Goal: Submit feedback/report problem: Submit feedback/report problem

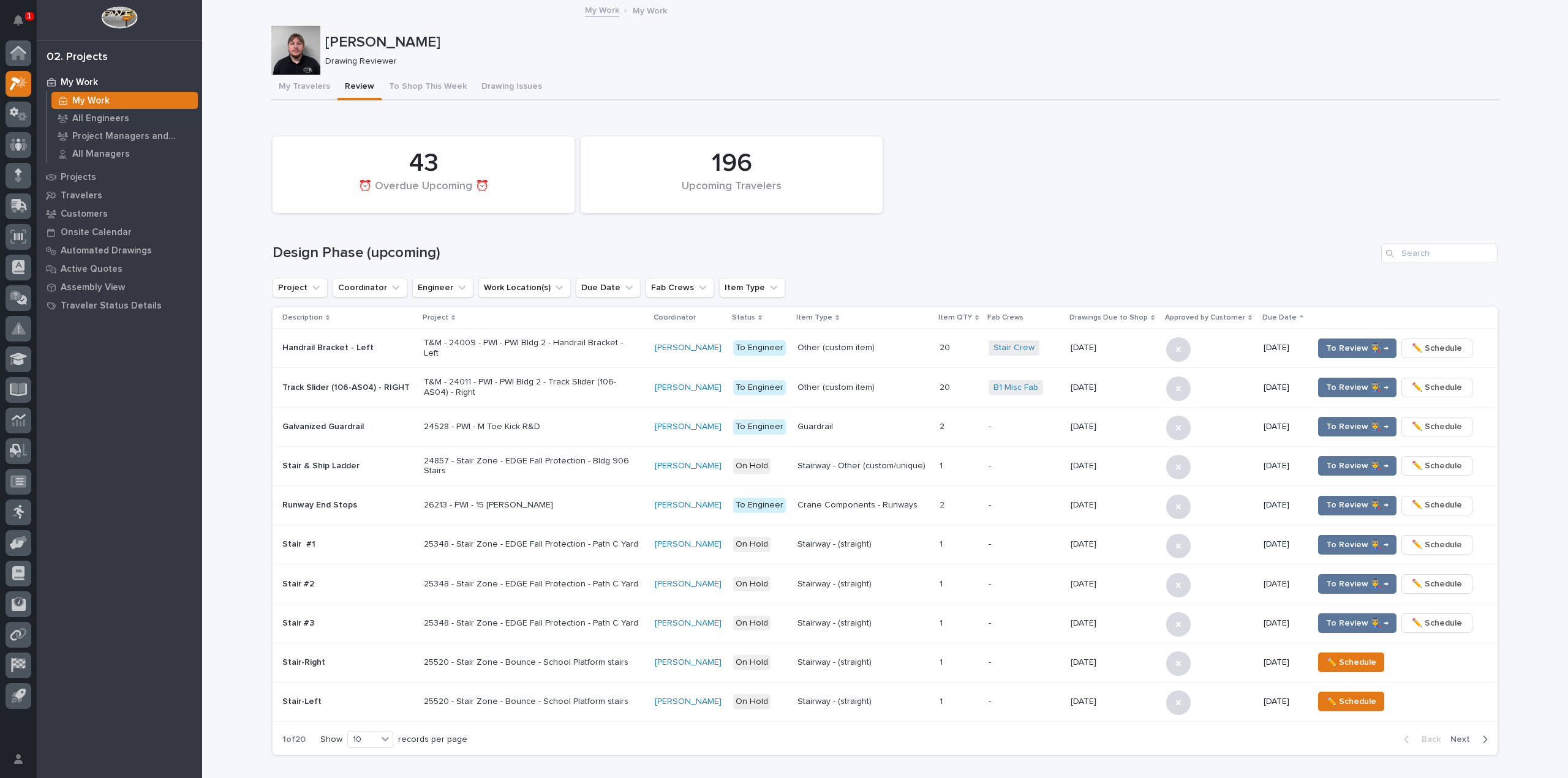
click at [31, 15] on div "1" at bounding box center [29, 16] width 8 height 8
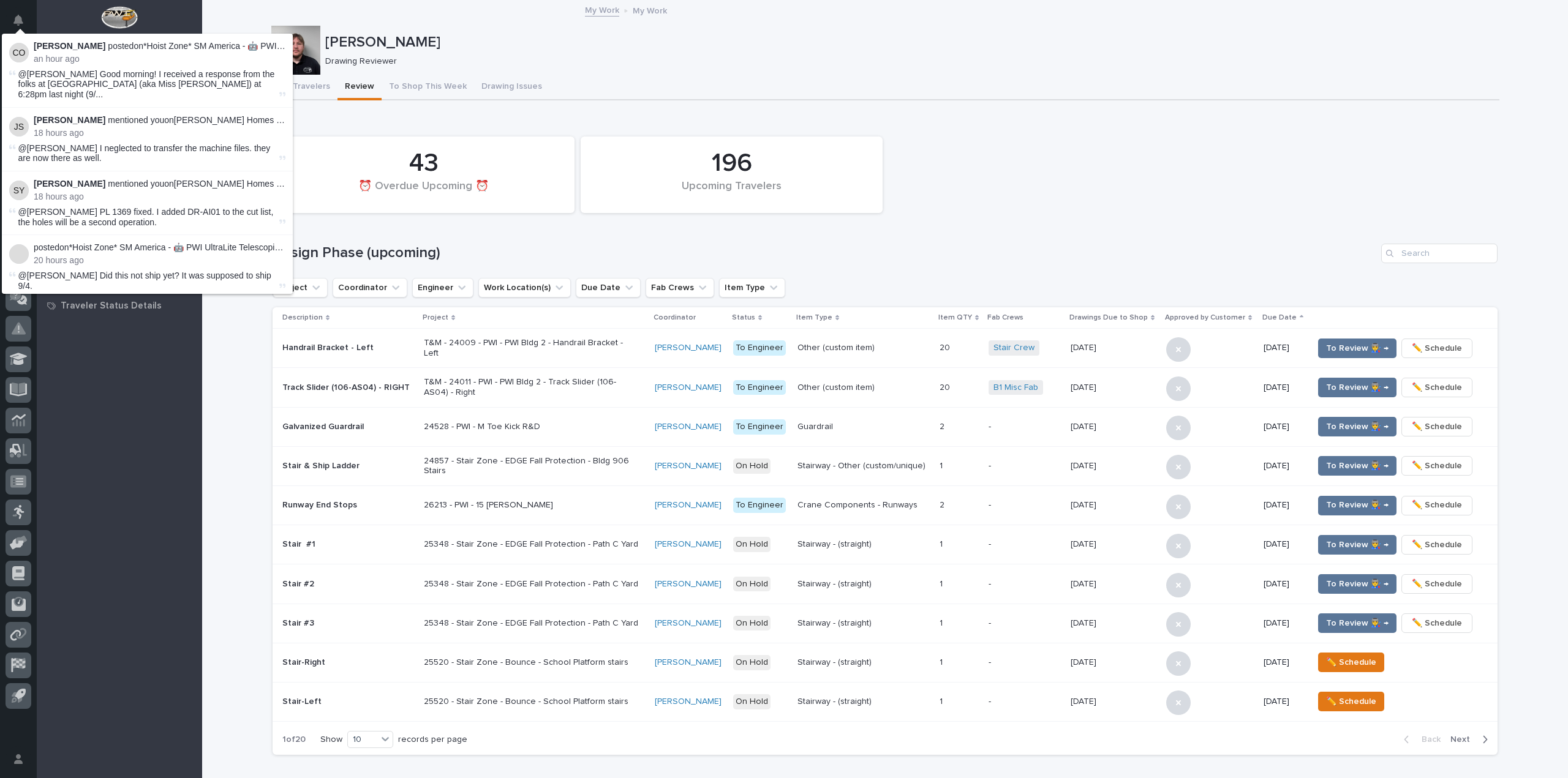
click at [416, 10] on div "My Work My Work" at bounding box center [885, 11] width 1366 height 17
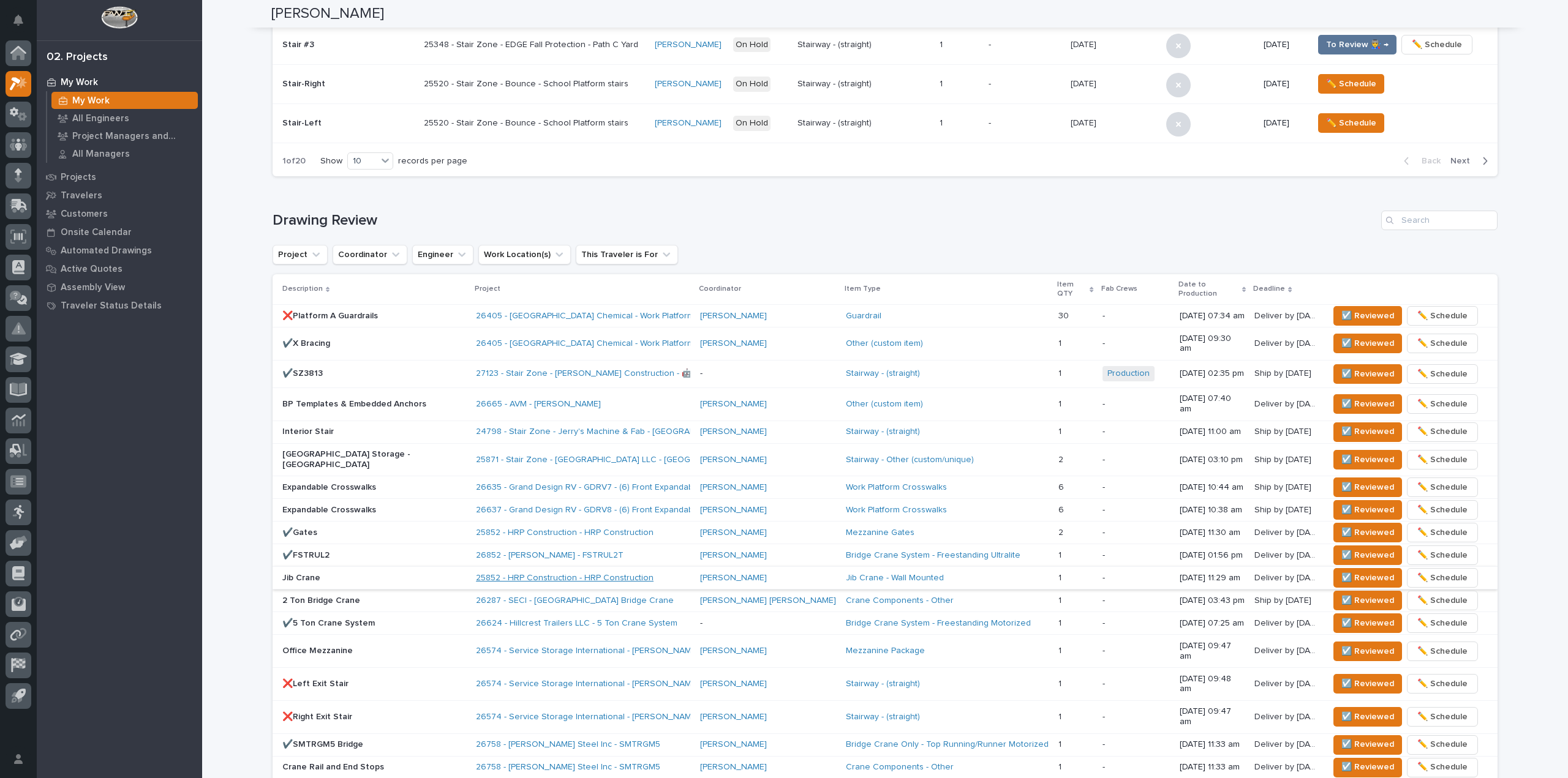
scroll to position [551, 0]
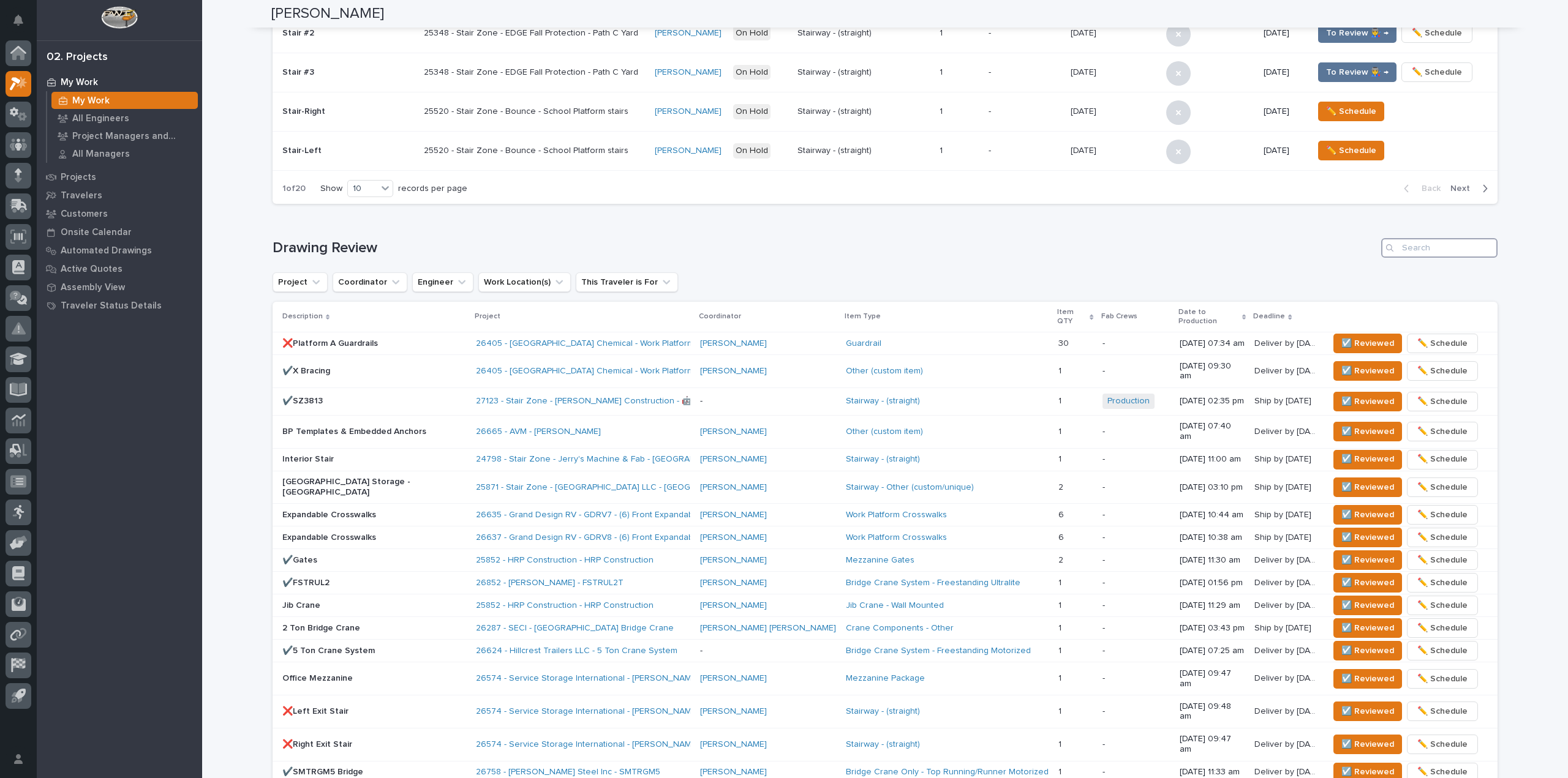
click at [1456, 246] on input "Search" at bounding box center [1439, 248] width 117 height 20
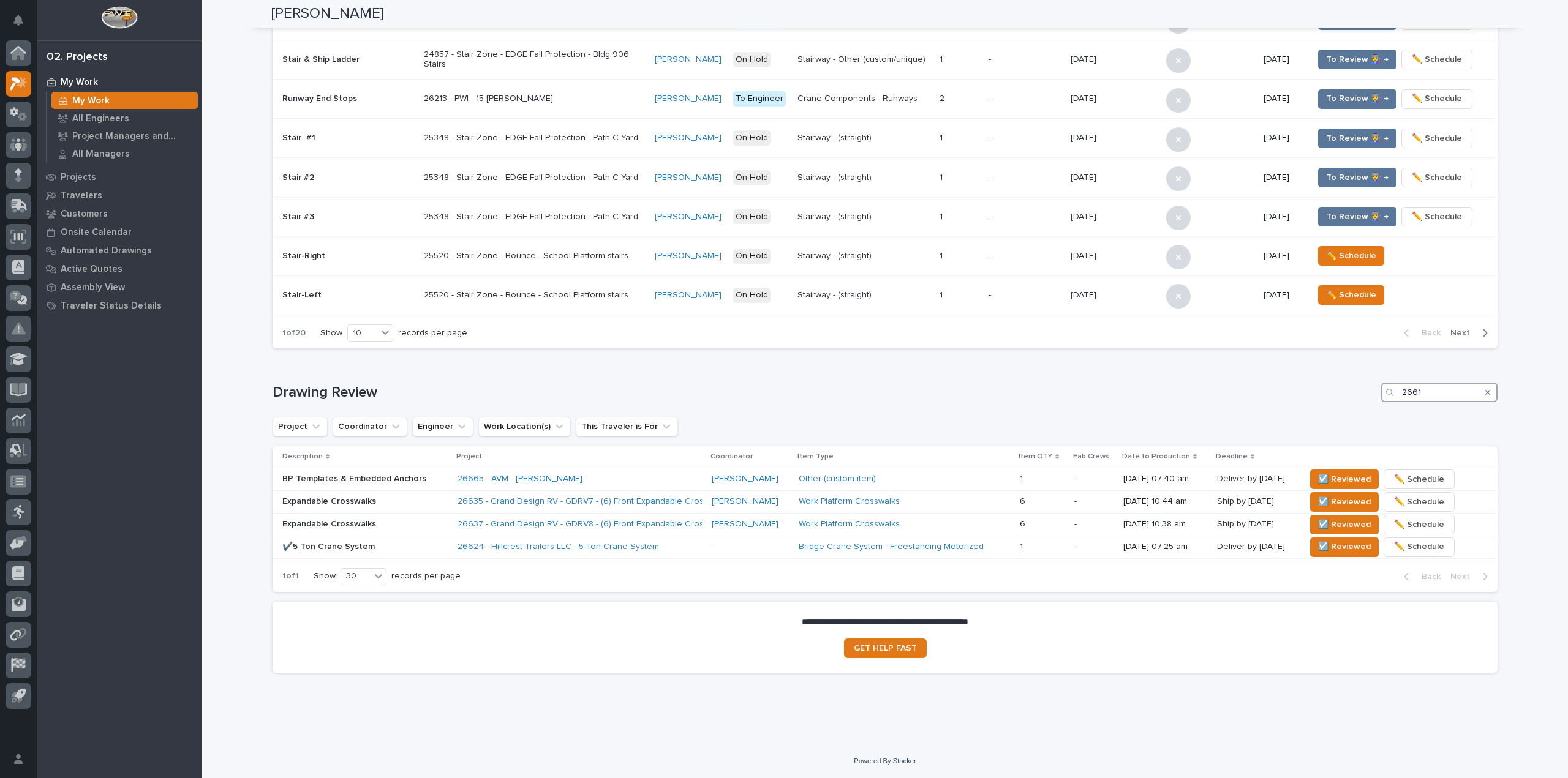
type input "26617"
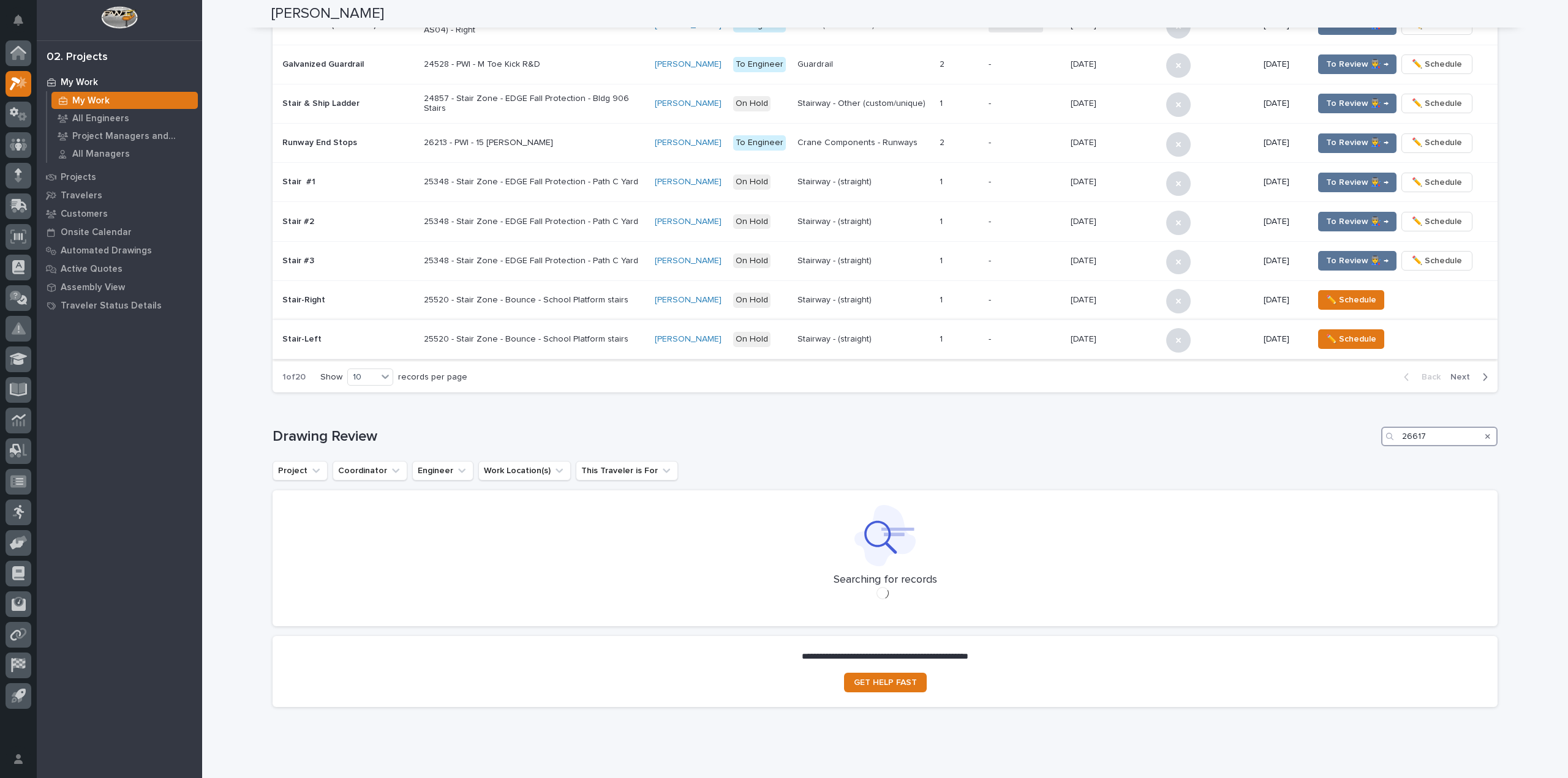
scroll to position [367, 0]
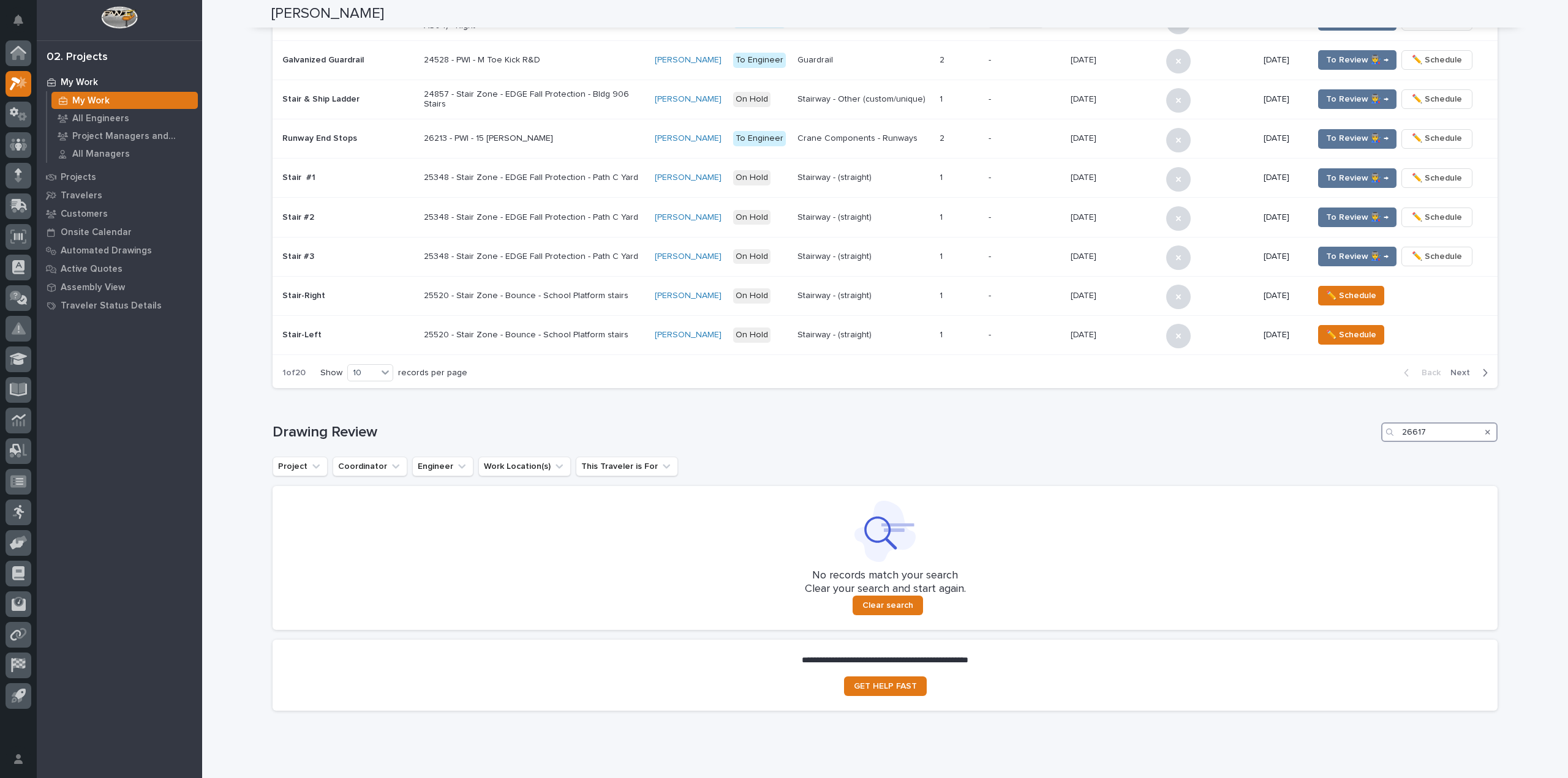
drag, startPoint x: 1448, startPoint y: 438, endPoint x: 1381, endPoint y: 430, distance: 67.5
click at [1383, 430] on div "26617" at bounding box center [1439, 432] width 117 height 20
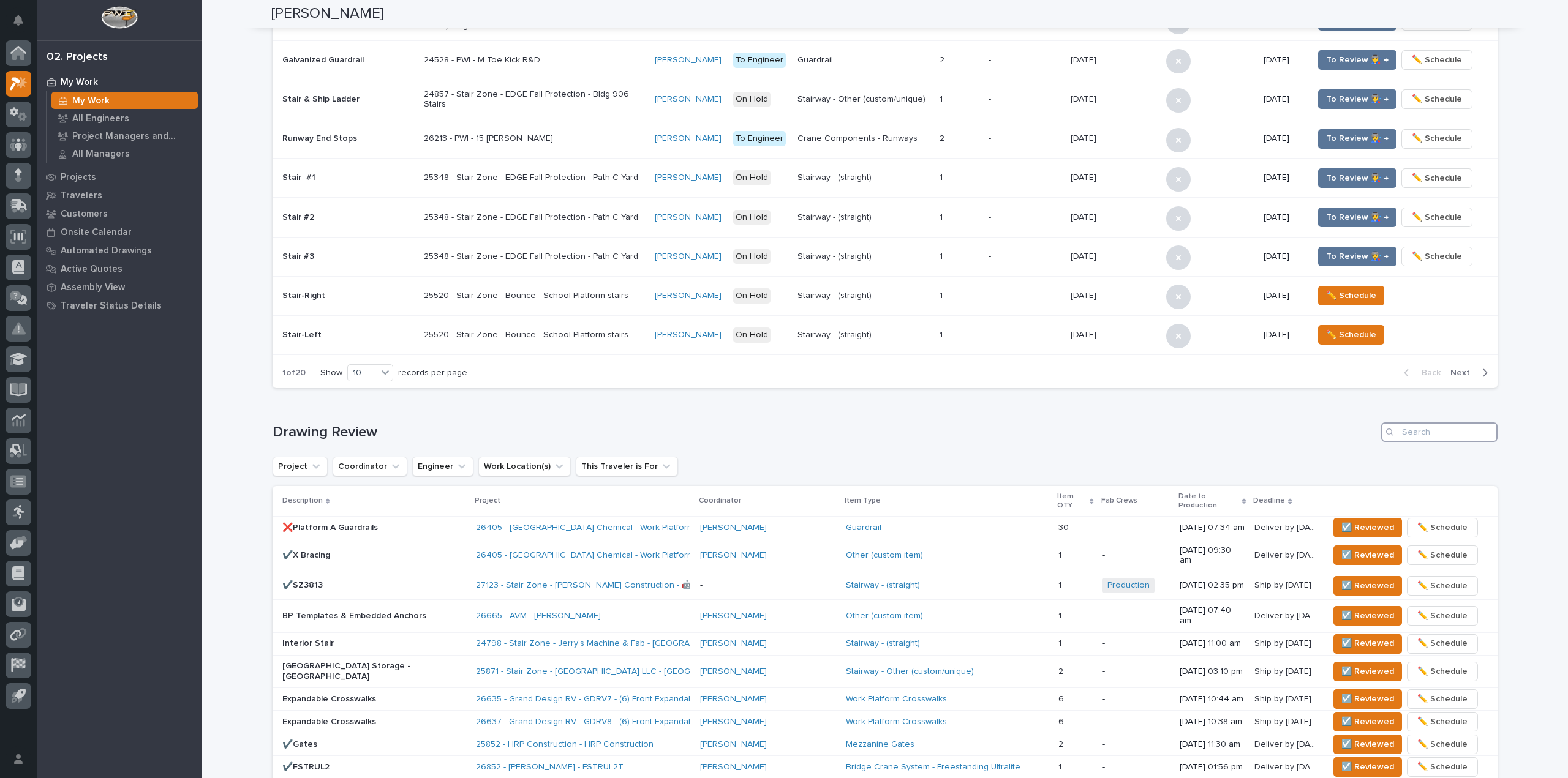
scroll to position [184, 0]
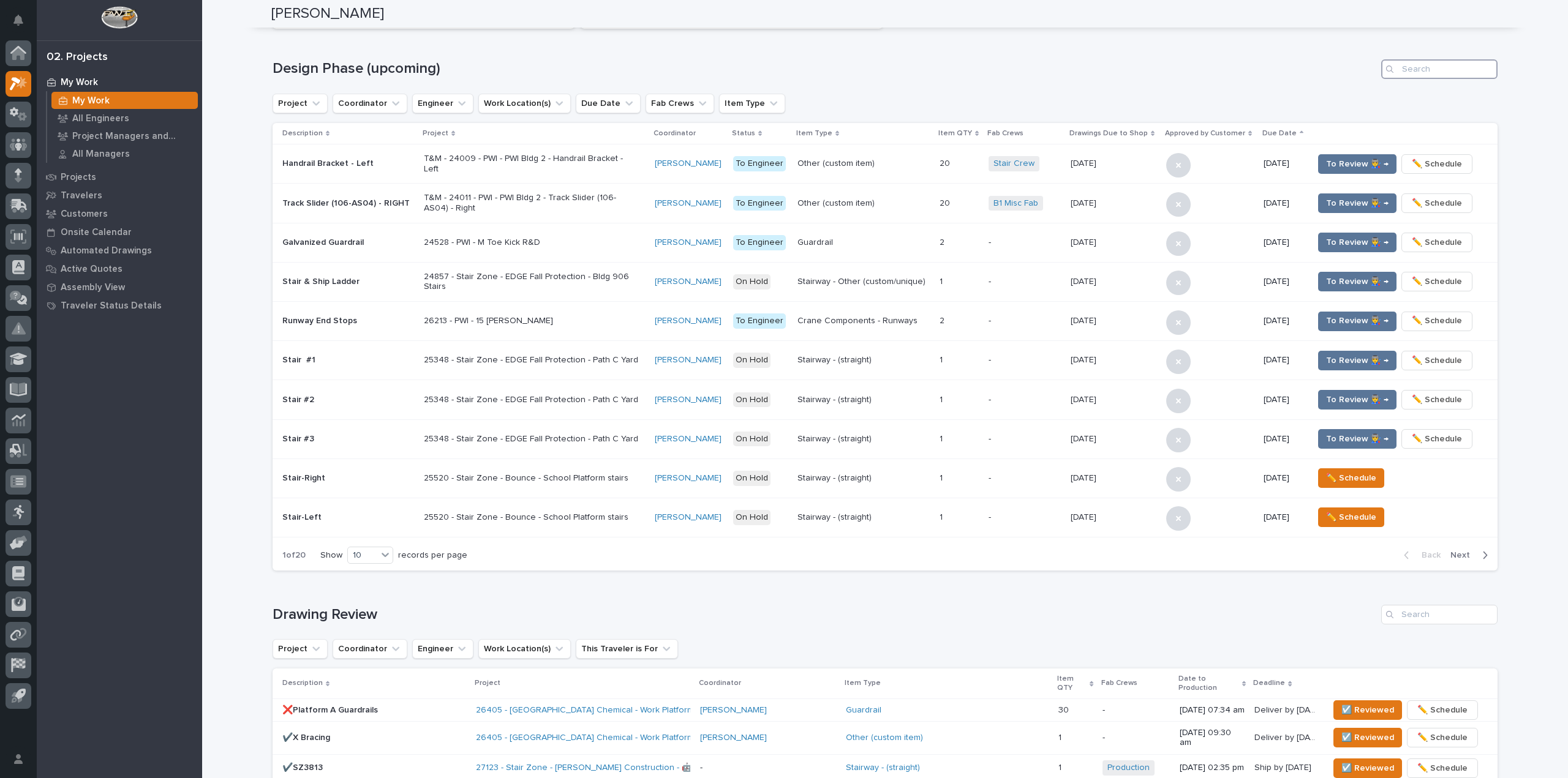
click at [1420, 62] on input "Search" at bounding box center [1439, 69] width 117 height 20
paste input "26617"
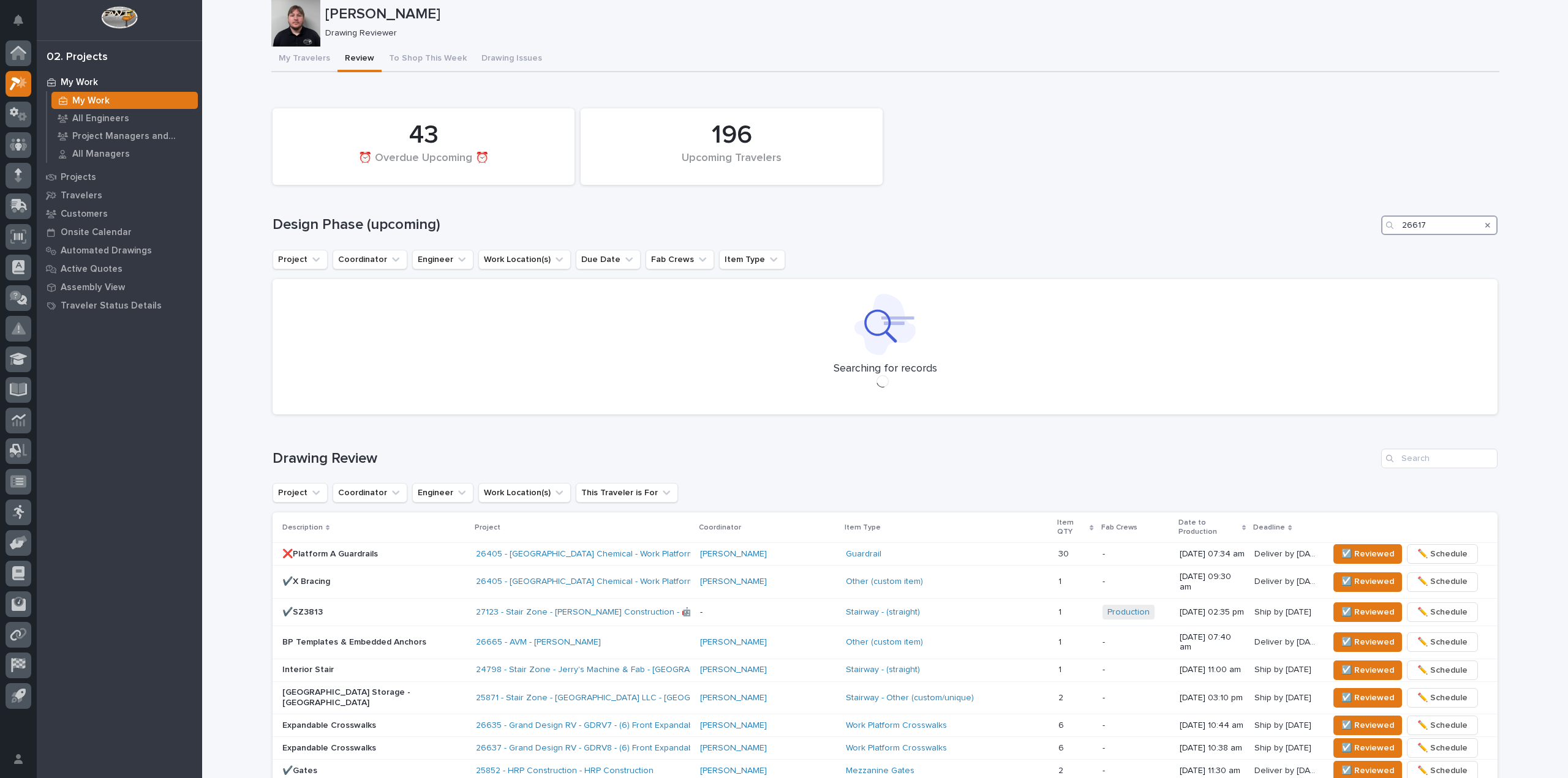
scroll to position [32, 0]
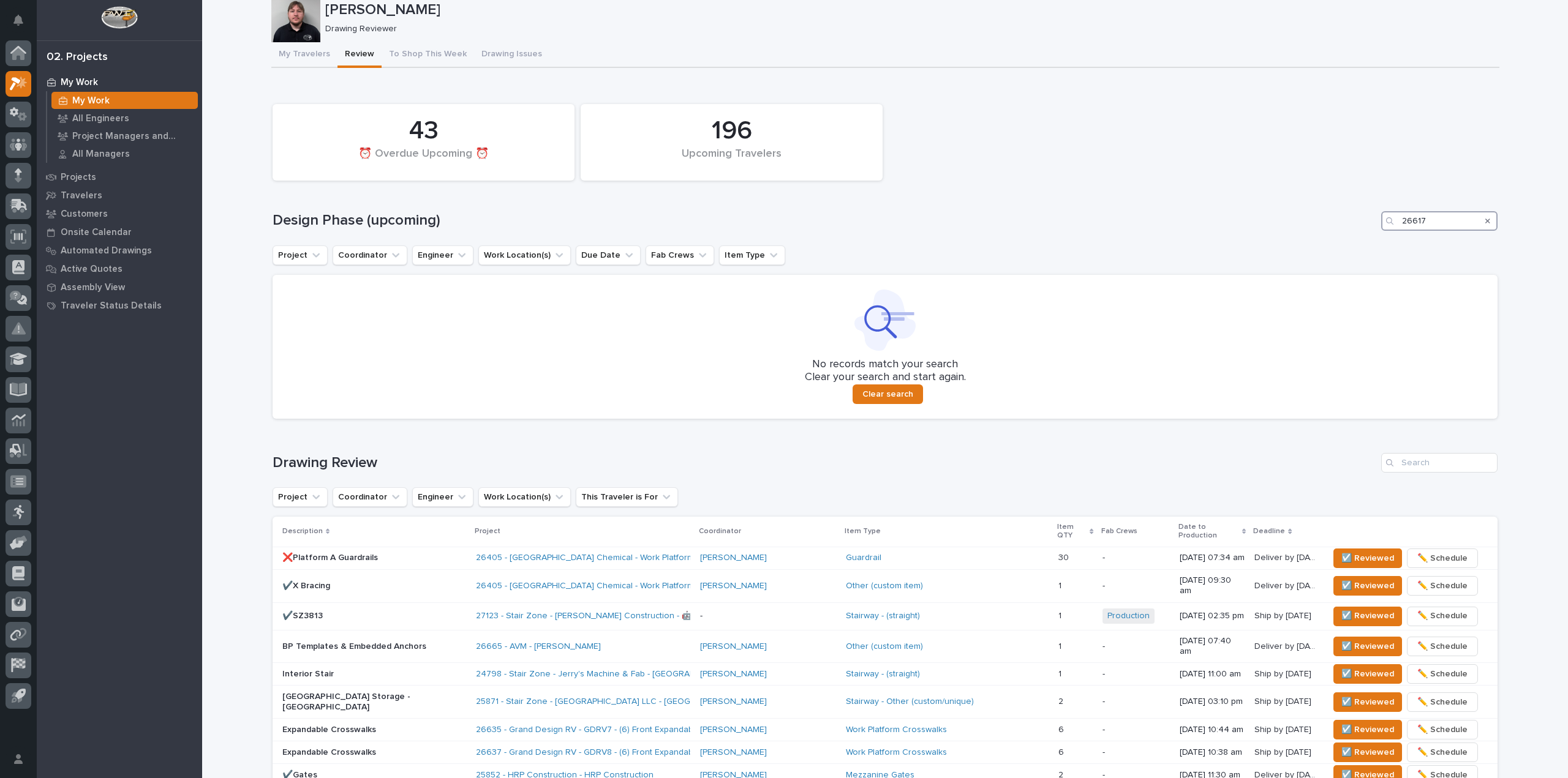
drag, startPoint x: 1444, startPoint y: 220, endPoint x: 1155, endPoint y: 215, distance: 289.0
click at [1168, 215] on div "Design Phase (upcoming) 26617" at bounding box center [885, 221] width 1225 height 20
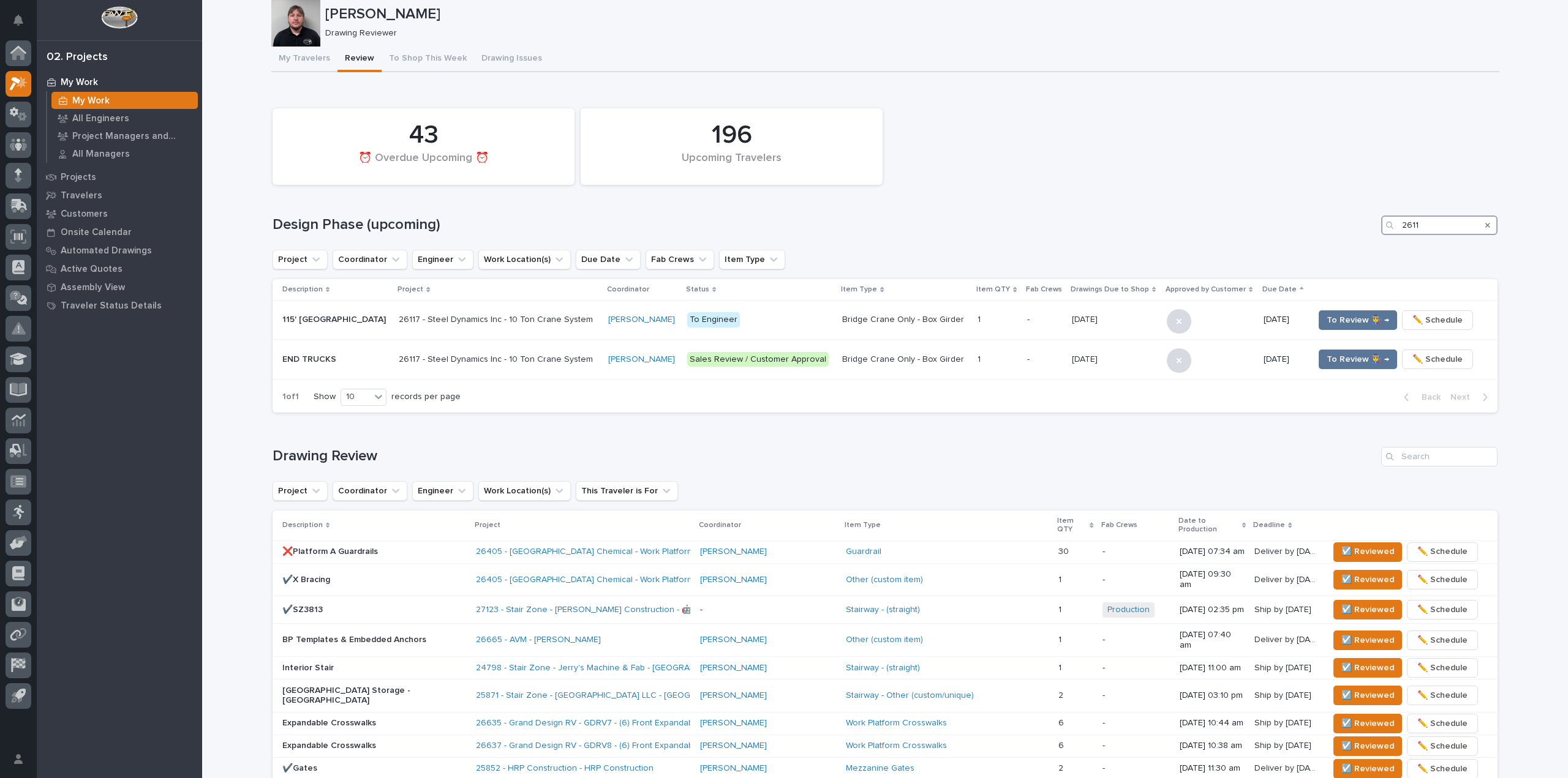
scroll to position [27, 0]
type input "26117"
click at [366, 323] on p "115' Box Girder Bridge" at bounding box center [335, 321] width 106 height 10
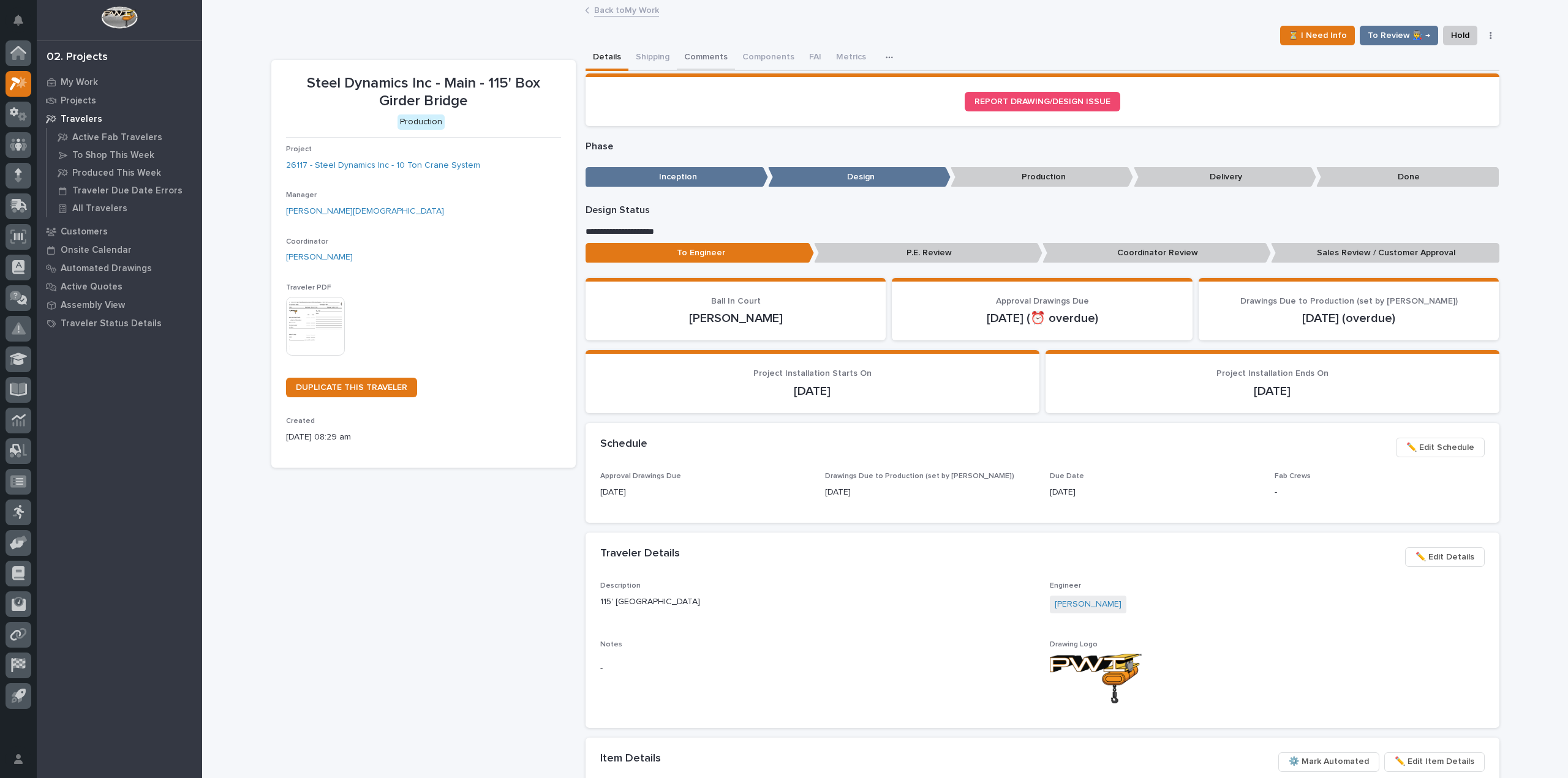
click at [685, 56] on button "Comments" at bounding box center [706, 58] width 58 height 25
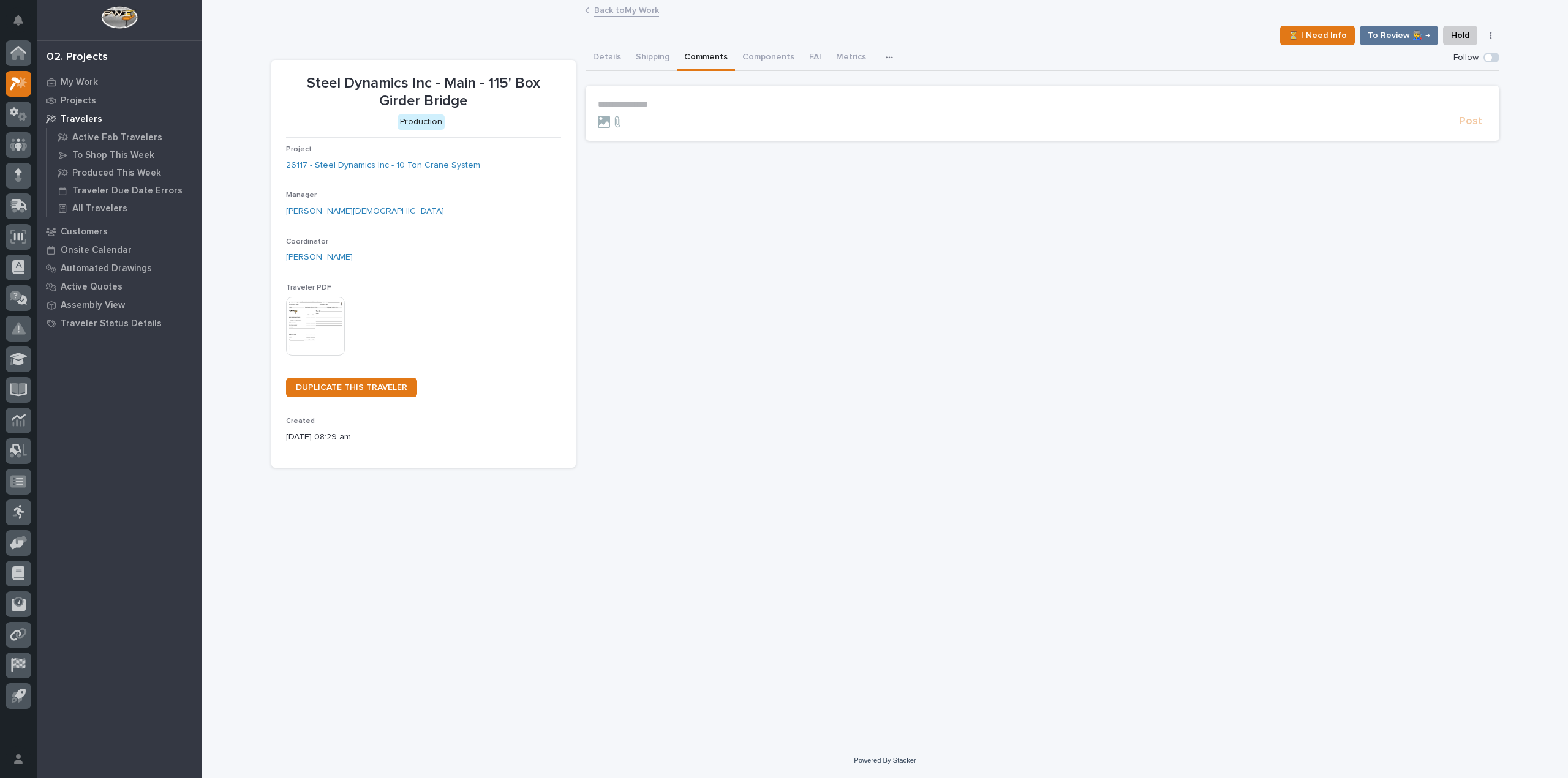
click at [650, 101] on p "**********" at bounding box center [1043, 104] width 889 height 10
click at [1464, 120] on span "Post" at bounding box center [1471, 127] width 24 height 14
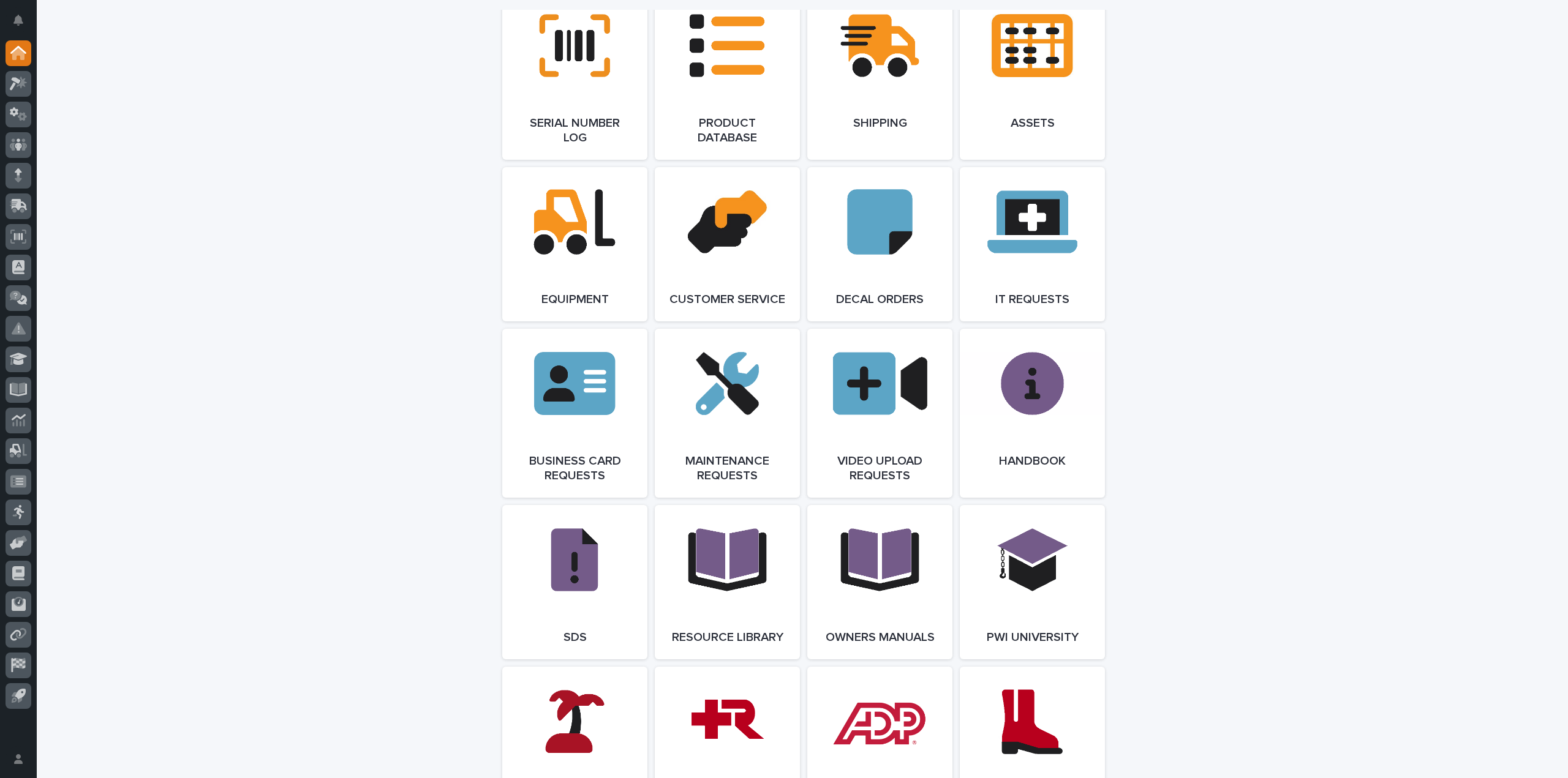
scroll to position [1592, 0]
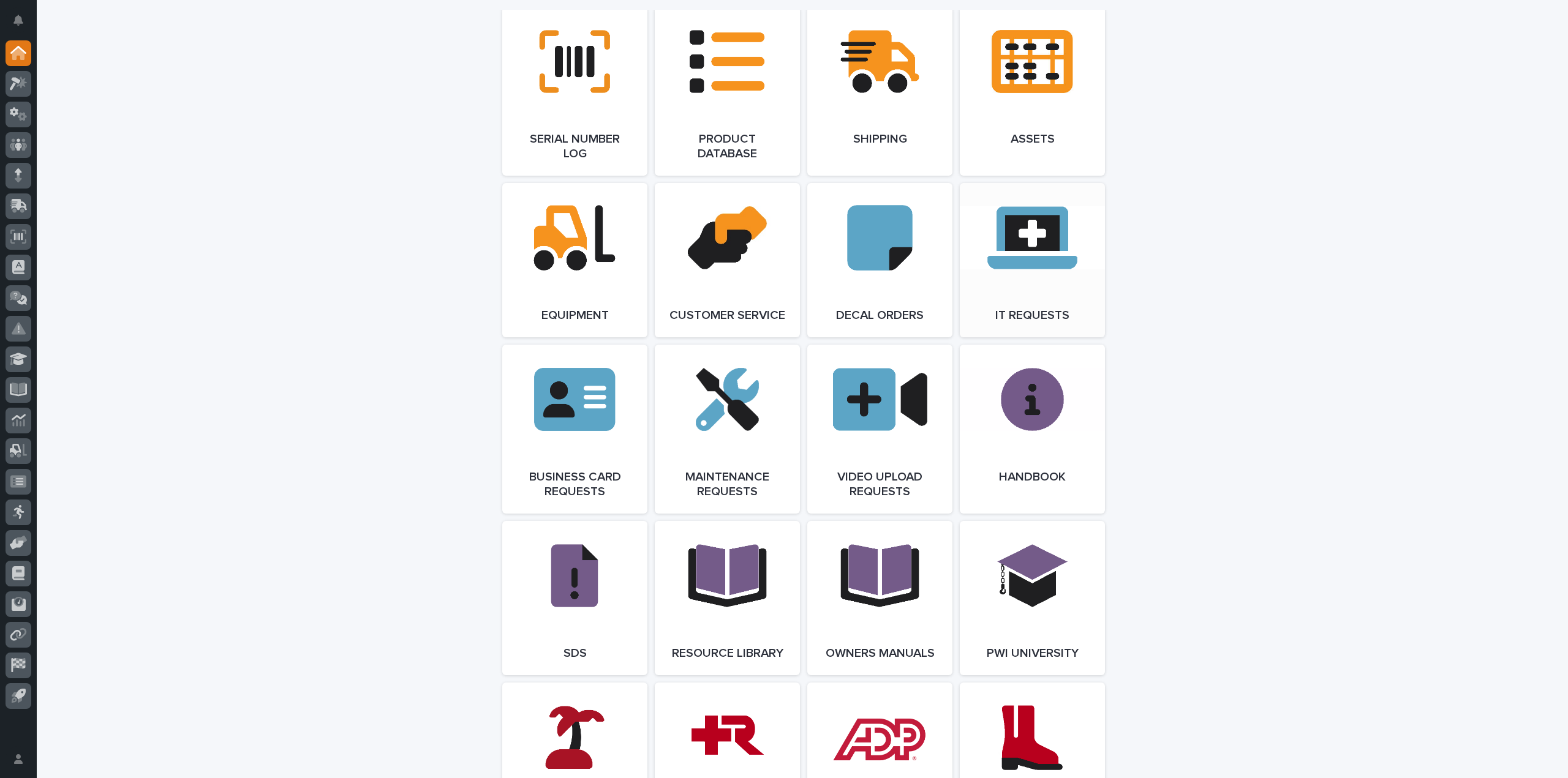
click at [1025, 315] on link "Open Link" at bounding box center [1032, 260] width 145 height 154
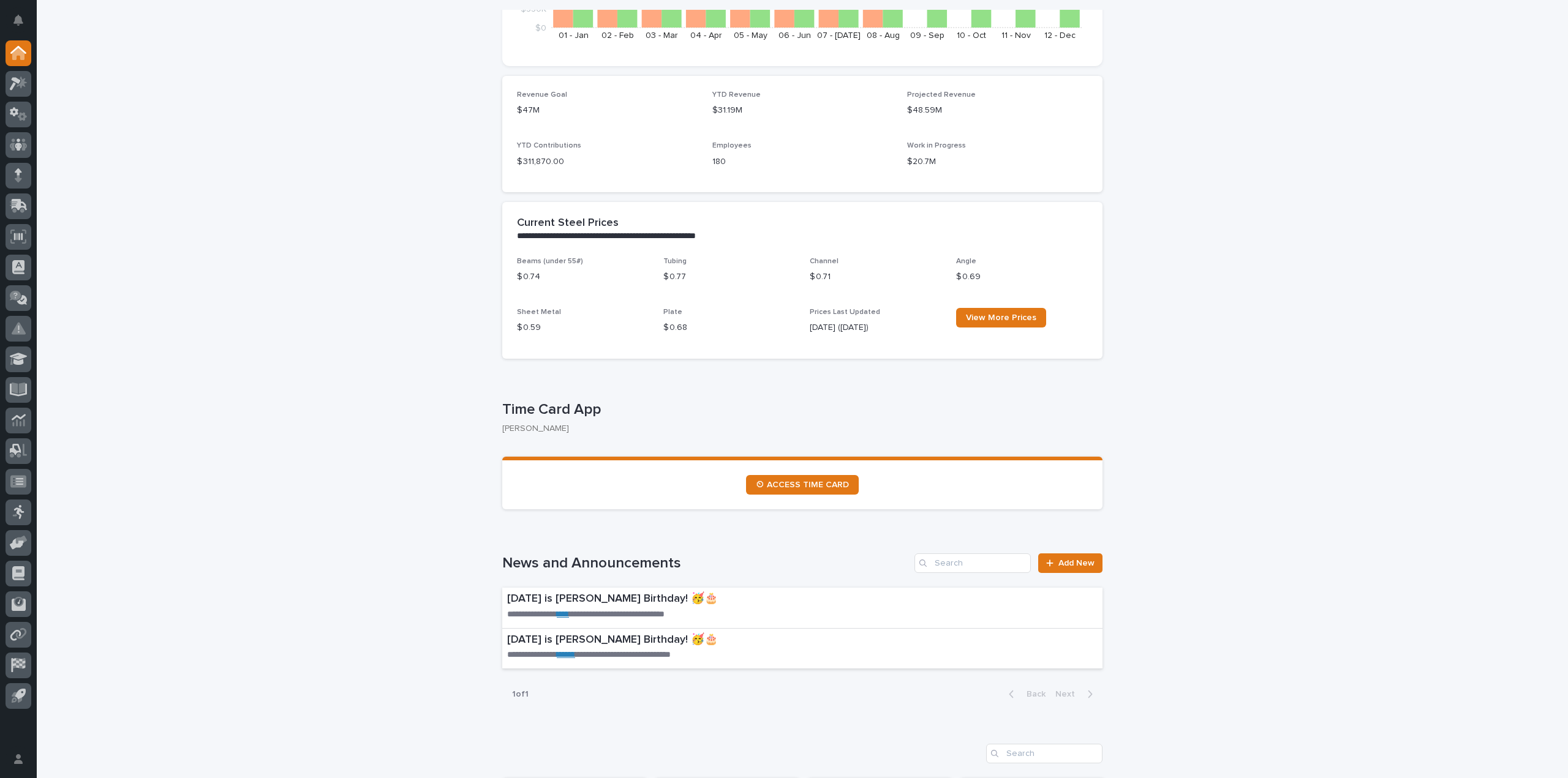
scroll to position [0, 0]
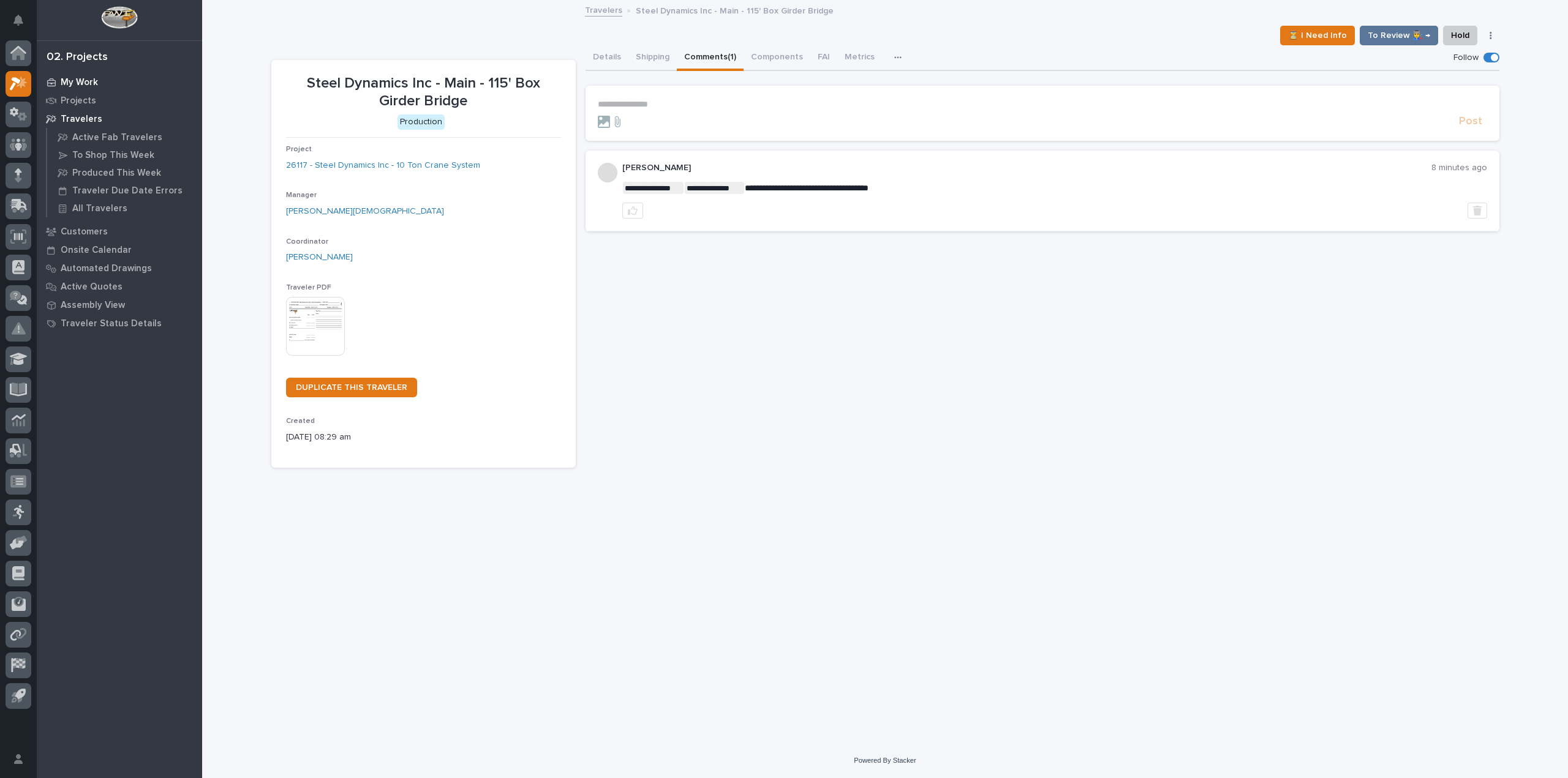
click at [80, 88] on p "My Work" at bounding box center [79, 82] width 38 height 11
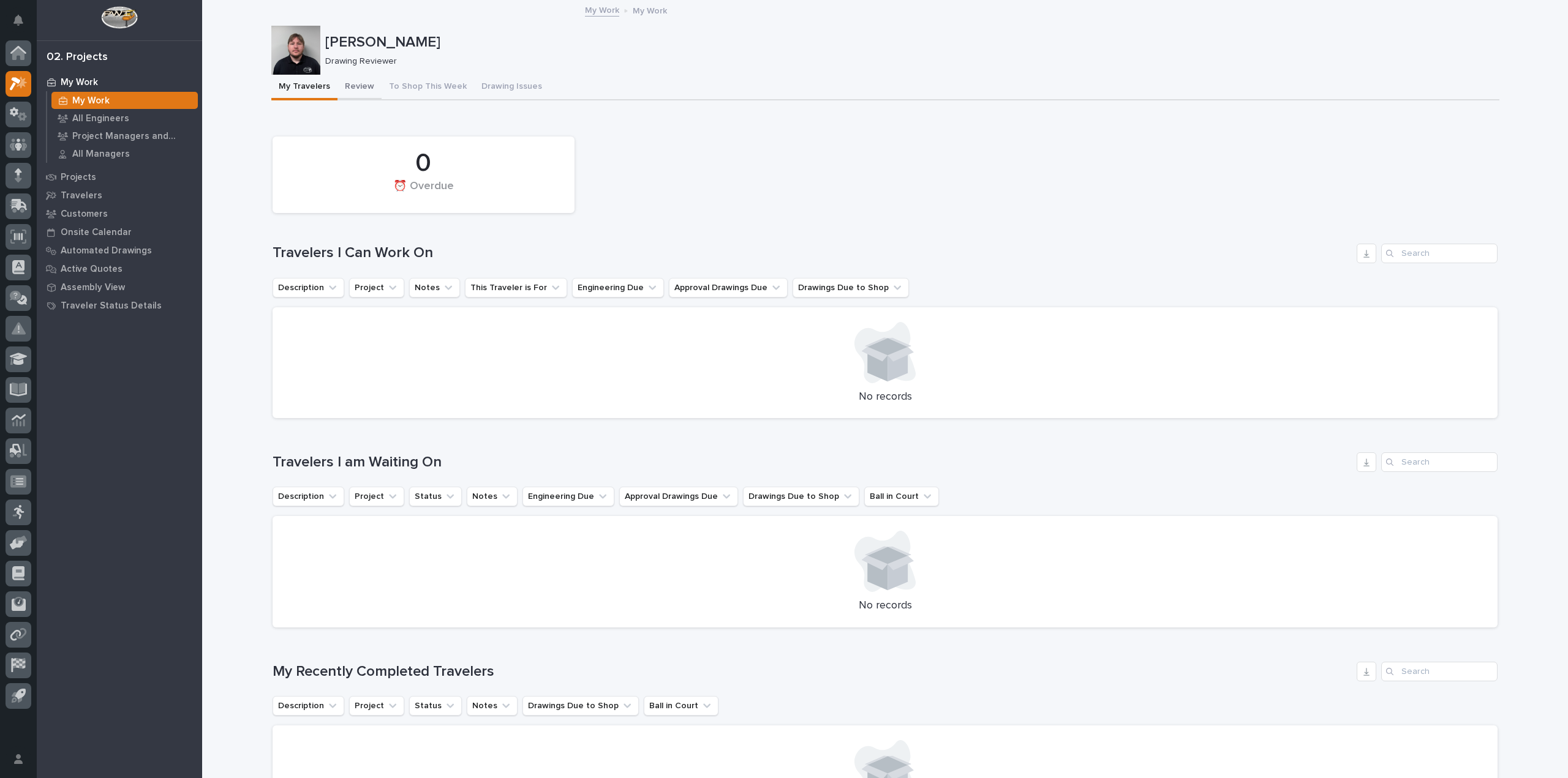
click at [371, 80] on button "Review" at bounding box center [359, 87] width 44 height 25
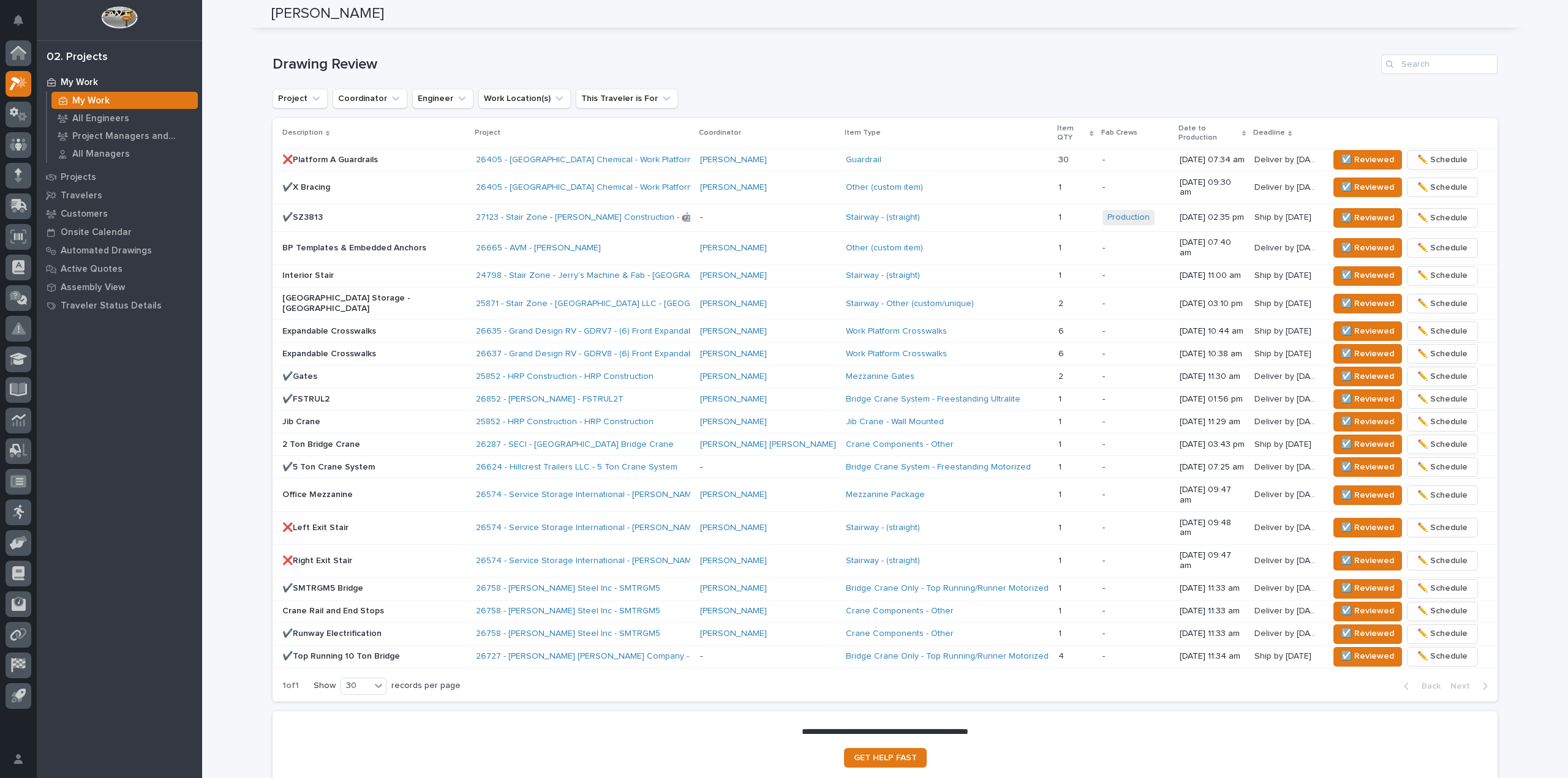
scroll to position [774, 0]
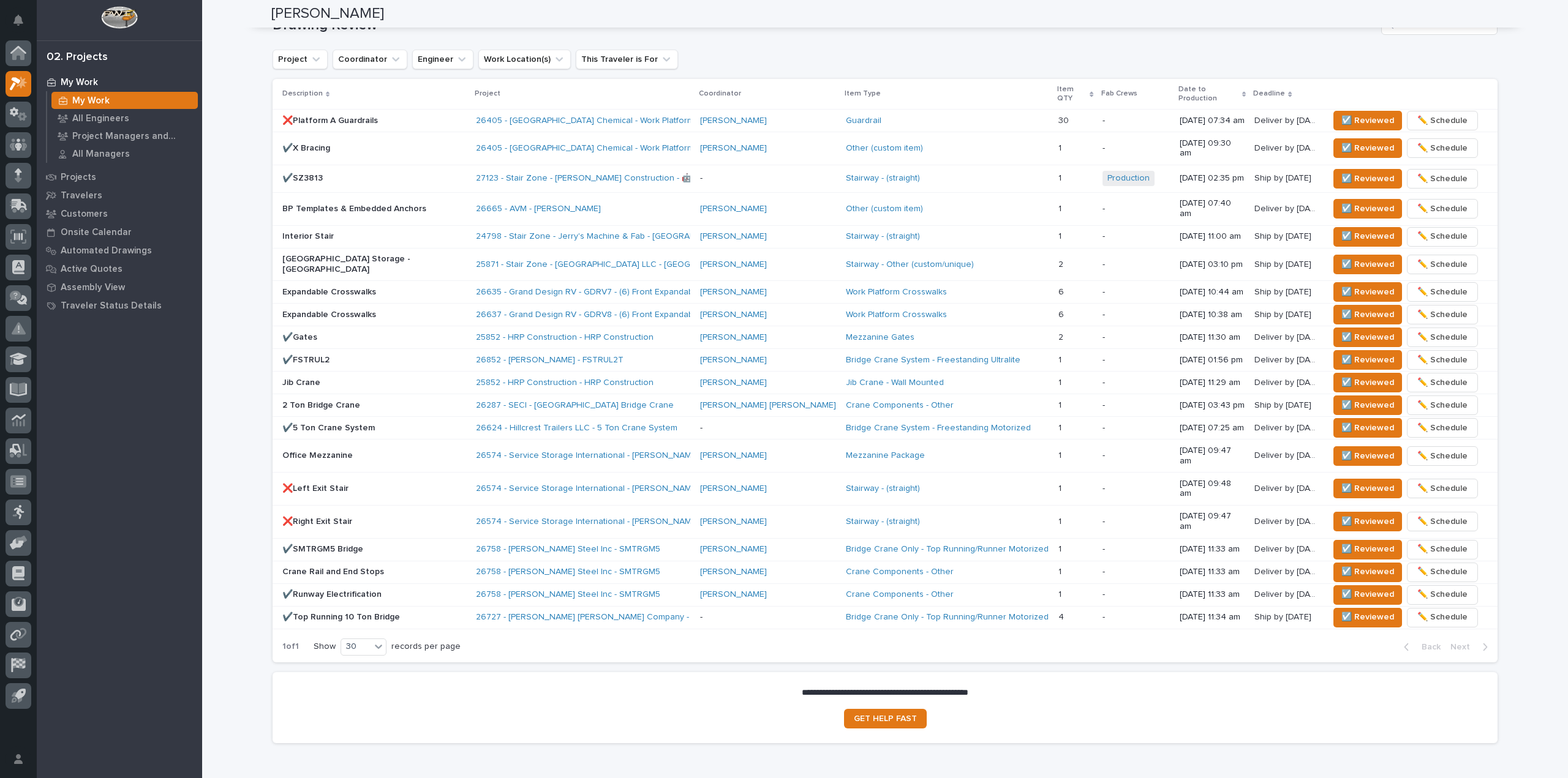
click at [378, 143] on p "✔️X Bracing" at bounding box center [374, 148] width 184 height 10
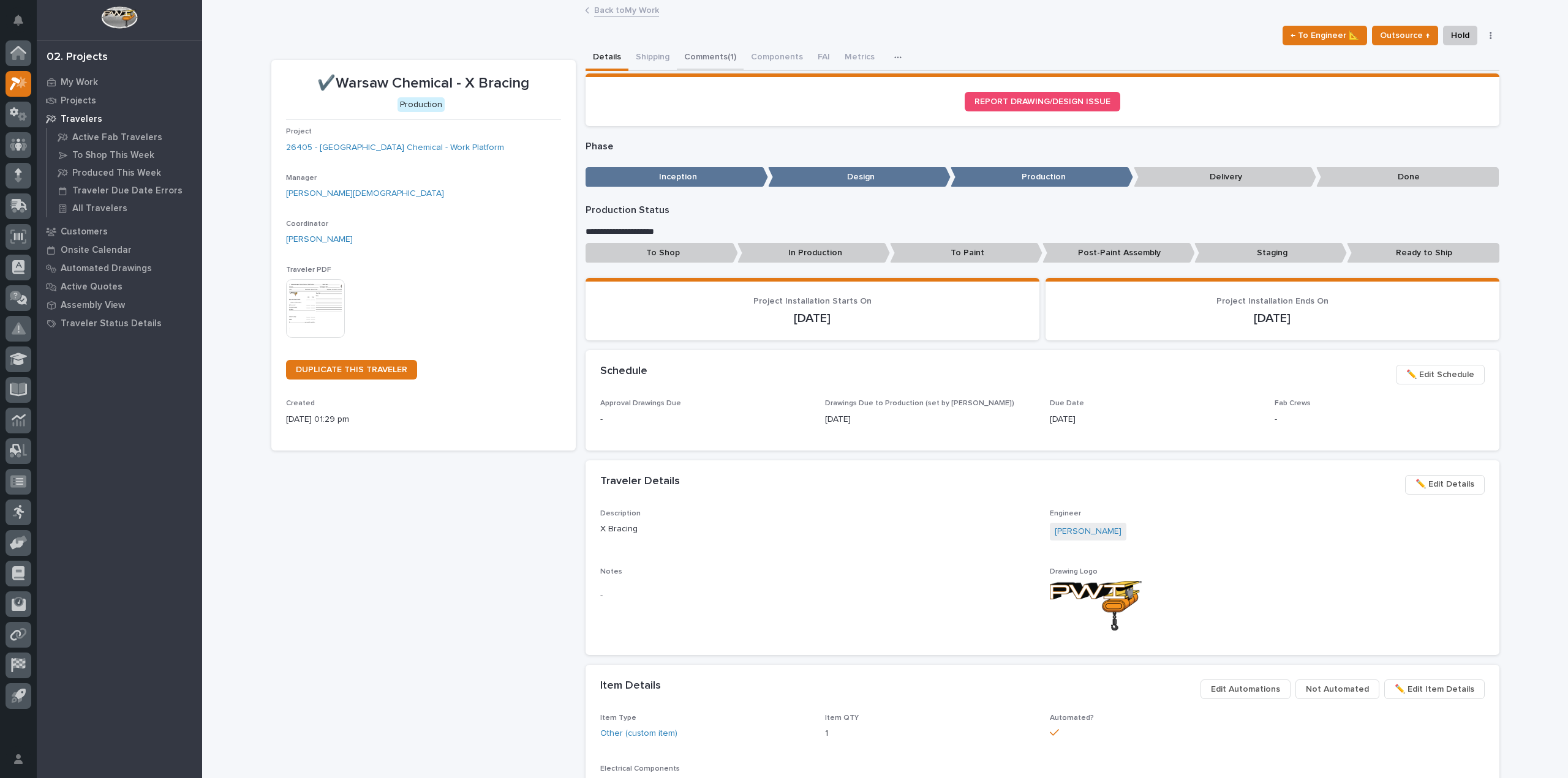
click at [708, 62] on button "Comments (1)" at bounding box center [710, 58] width 67 height 25
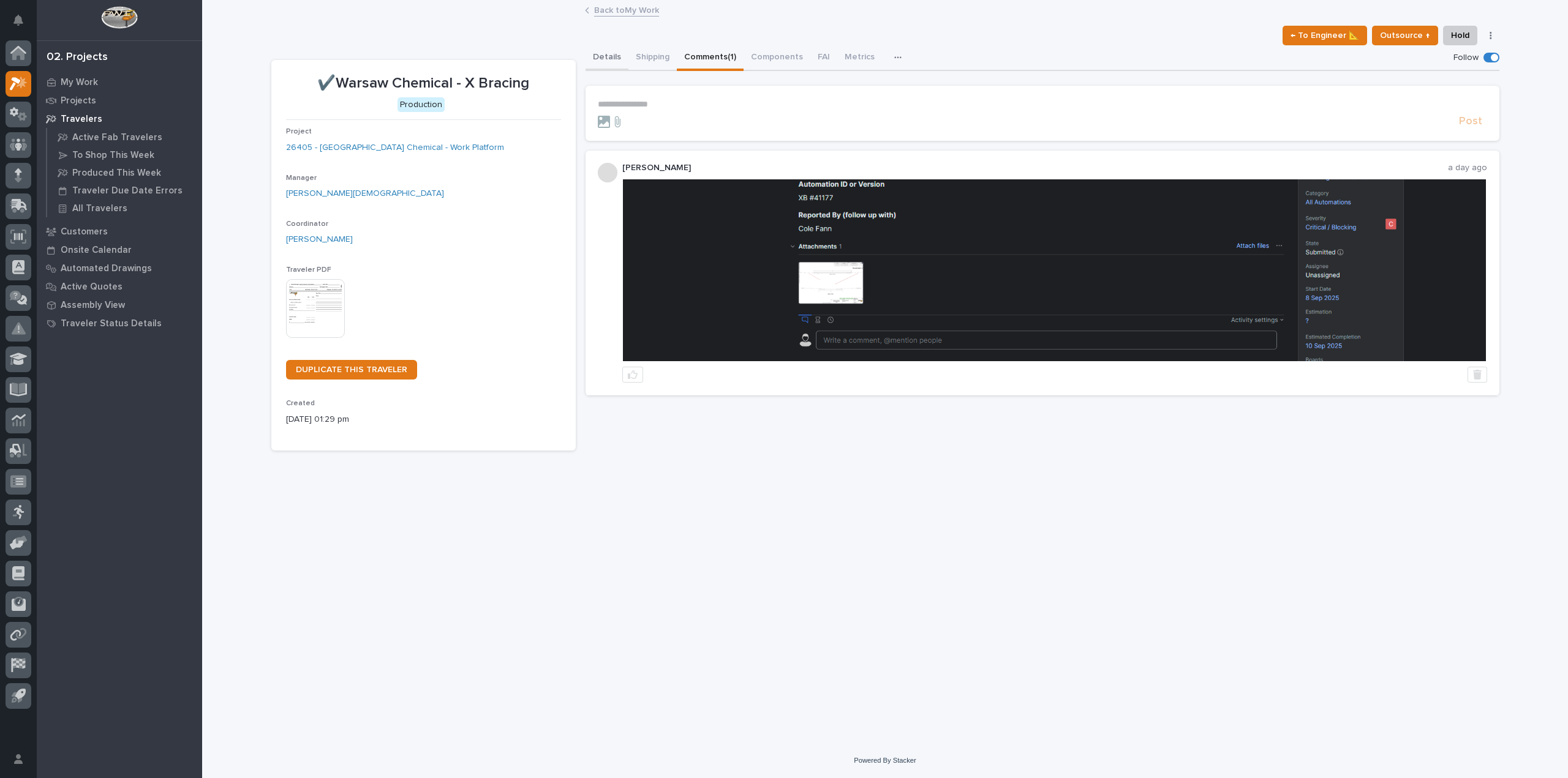
click at [613, 50] on button "Details" at bounding box center [606, 58] width 43 height 25
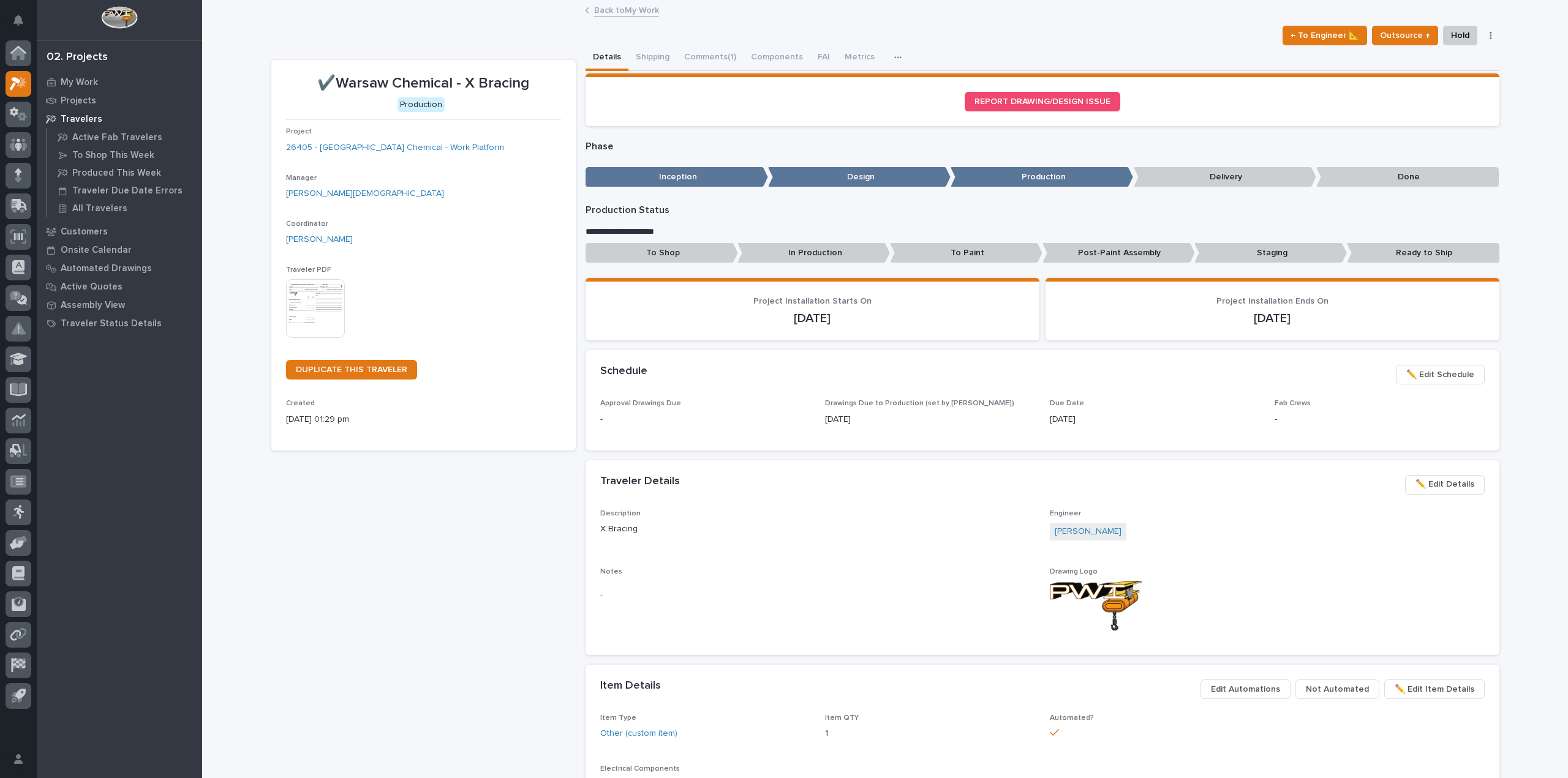
click at [629, 11] on link "Back to My Work" at bounding box center [627, 10] width 65 height 14
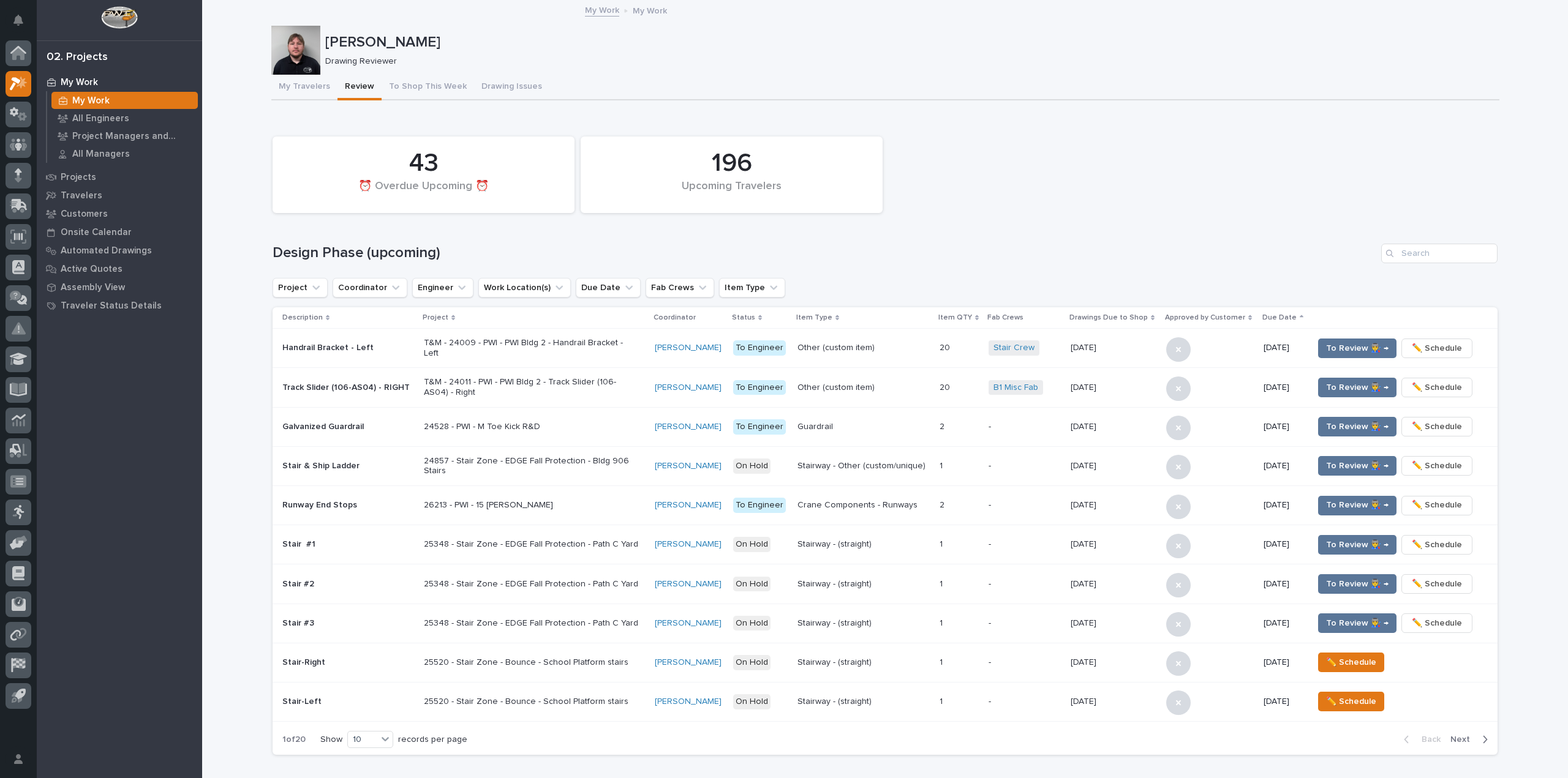
click at [1444, 265] on div "196 Upcoming Travelers 43 ⏰ Overdue Upcoming ⏰ Design Phase (upcoming) Project …" at bounding box center [885, 442] width 1225 height 625
click at [1444, 256] on input "Search" at bounding box center [1439, 253] width 117 height 20
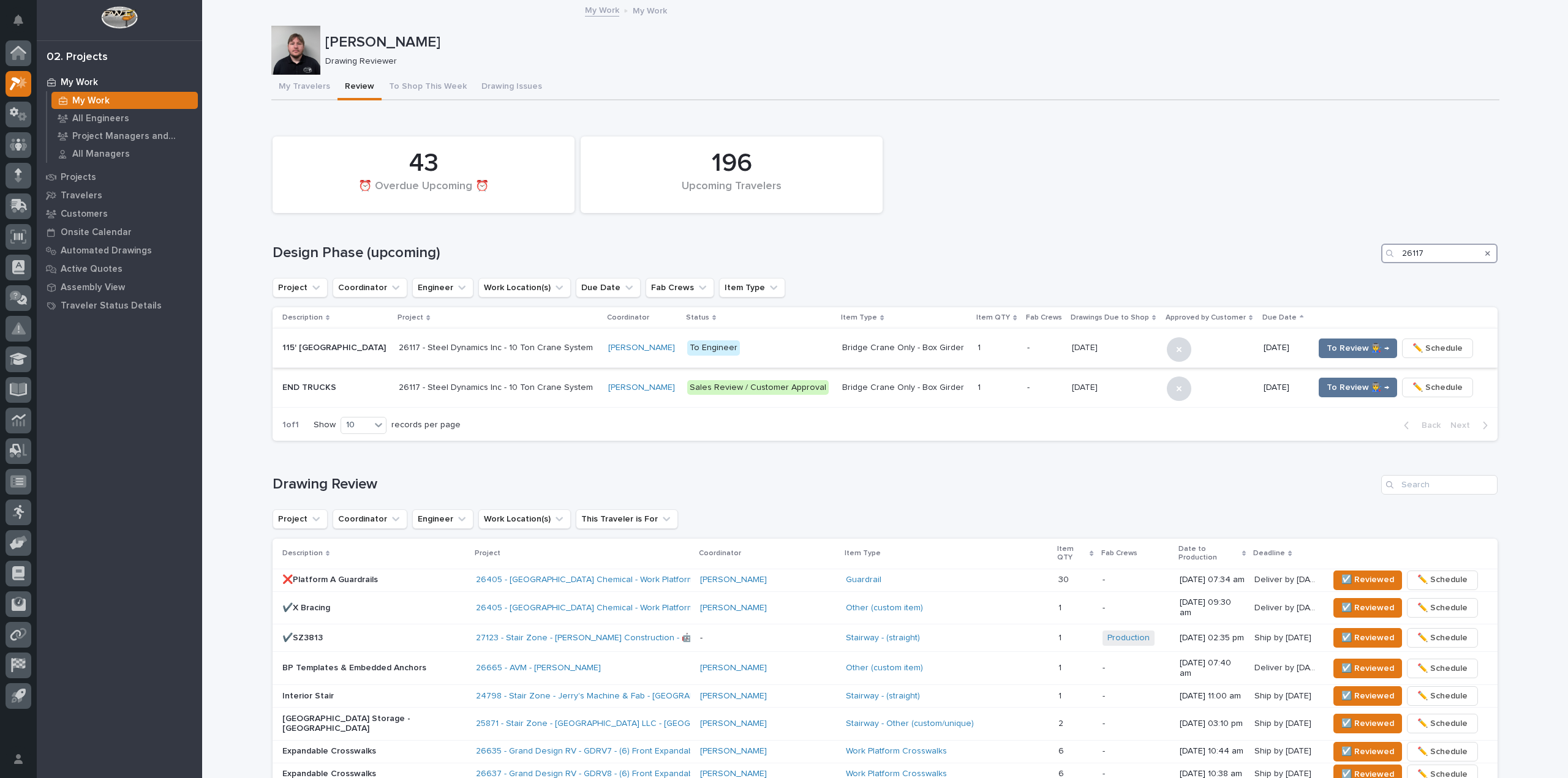
type input "26117"
click at [791, 353] on p "To Engineer" at bounding box center [760, 348] width 146 height 15
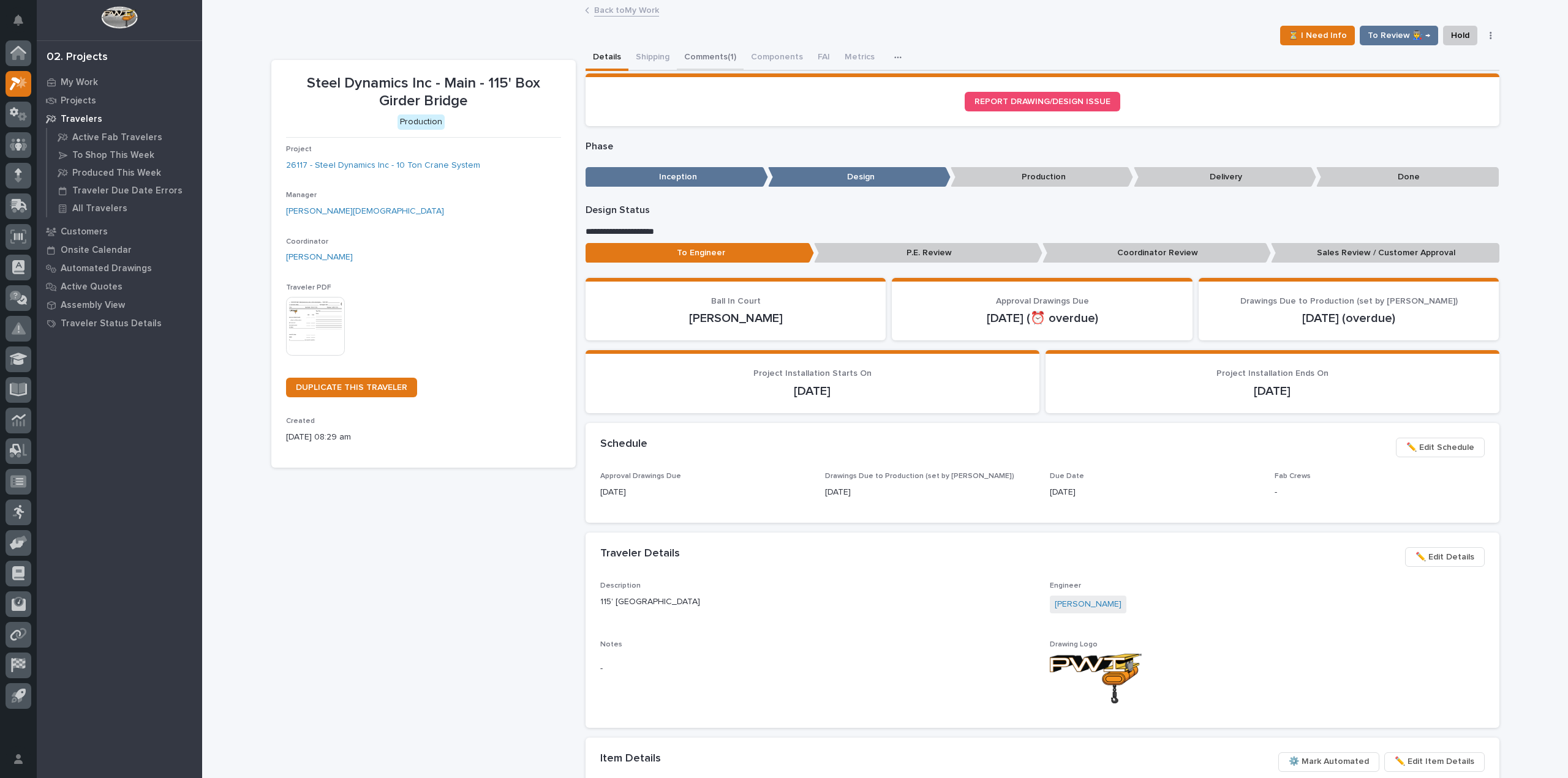
click at [717, 52] on button "Comments (1)" at bounding box center [710, 58] width 67 height 25
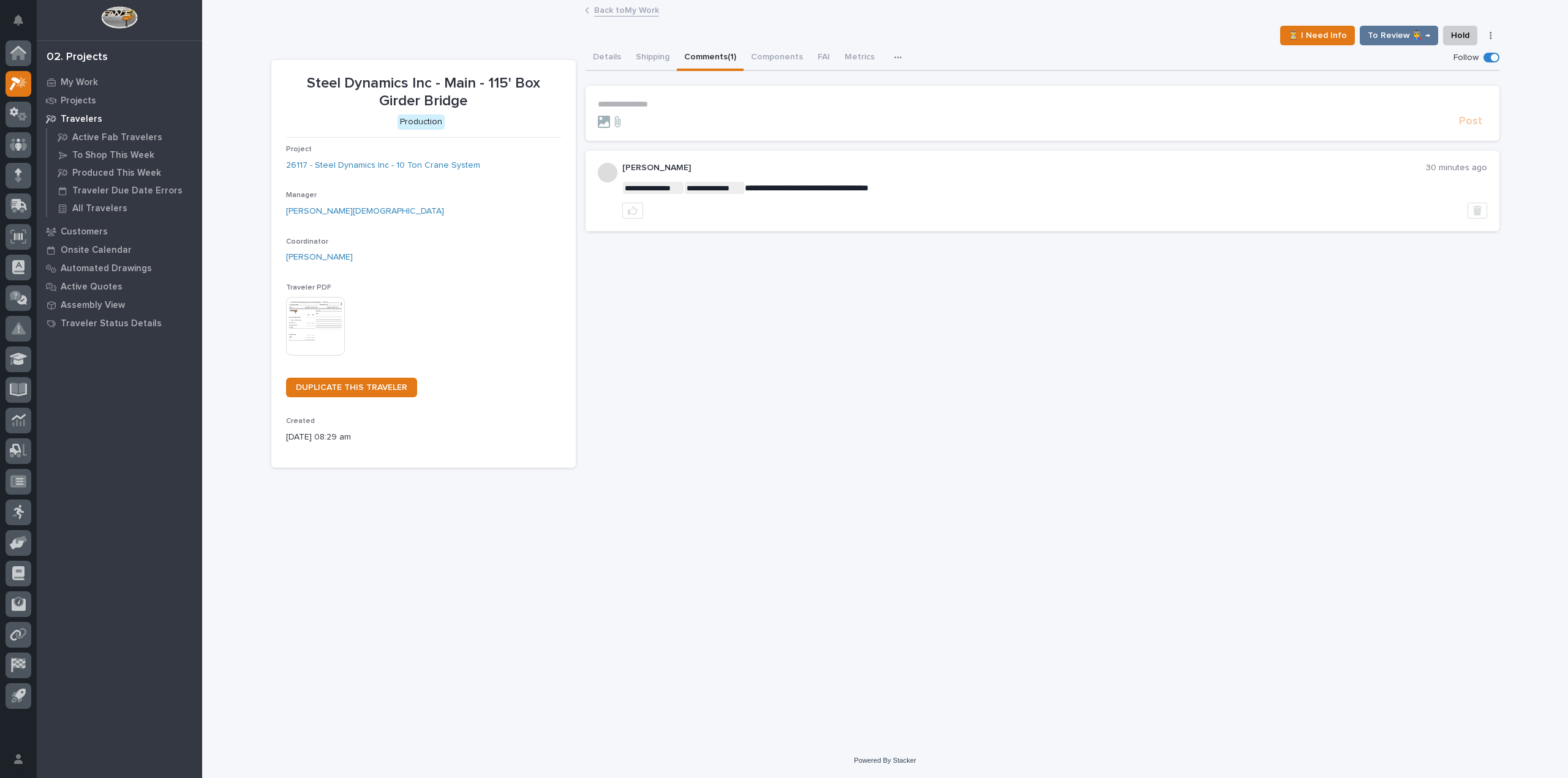
click at [648, 106] on p "**********" at bounding box center [1043, 104] width 889 height 10
click at [643, 103] on p "**********" at bounding box center [1043, 104] width 889 height 10
click at [598, 118] on icon at bounding box center [604, 122] width 12 height 12
click at [598, 116] on input "file" at bounding box center [598, 116] width 0 height 0
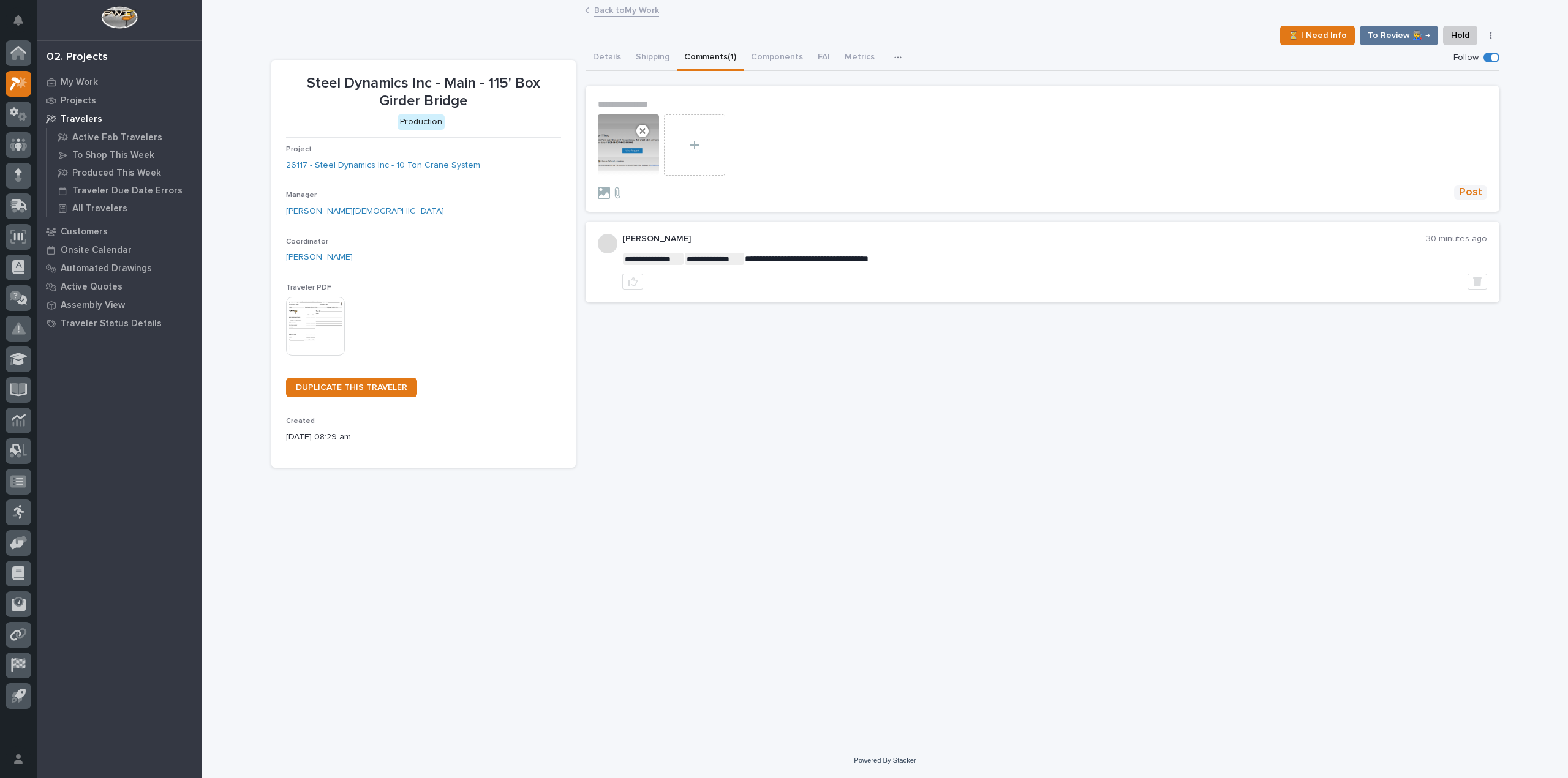
click at [1474, 190] on span "Post" at bounding box center [1471, 192] width 24 height 14
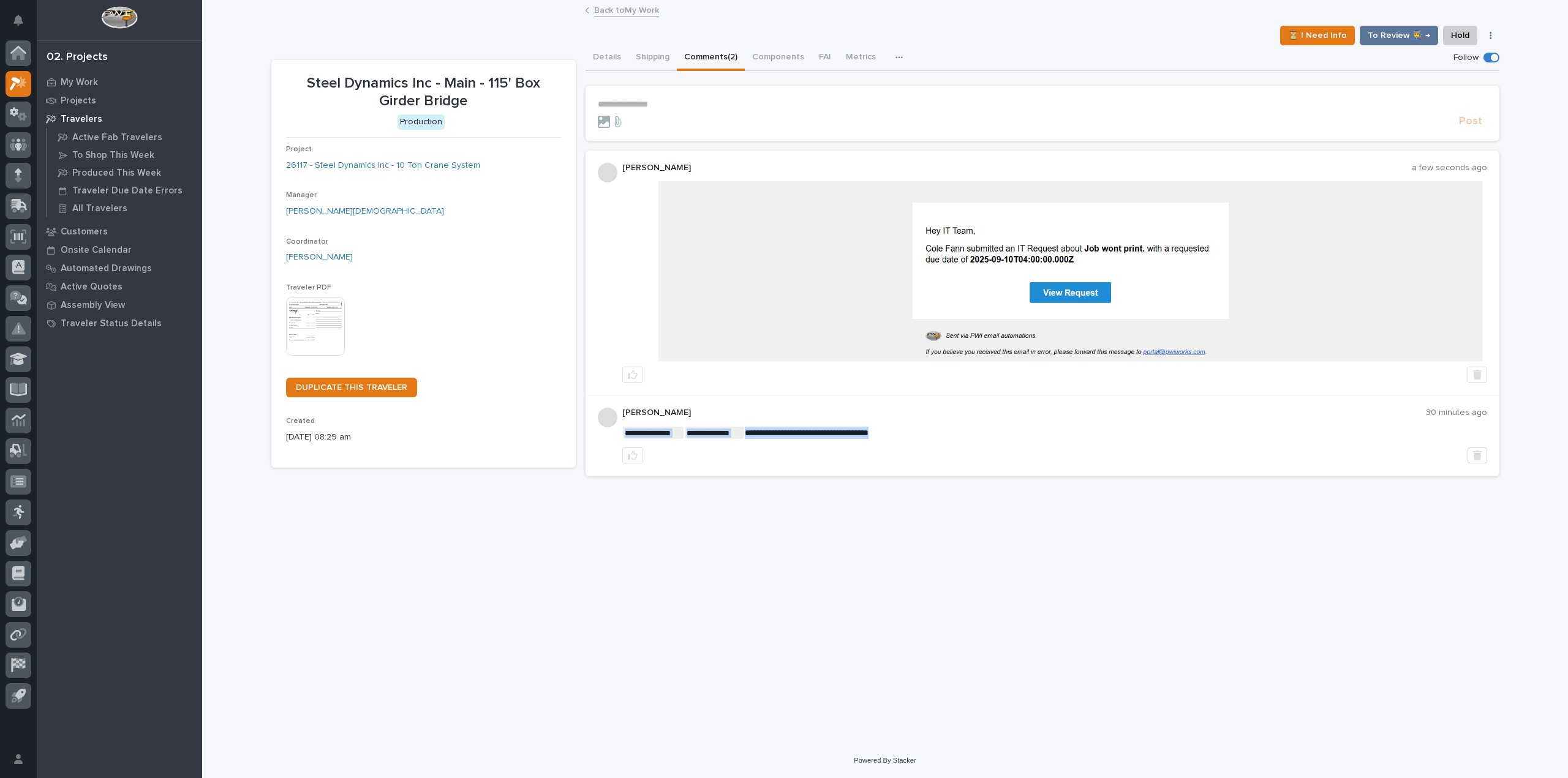
drag, startPoint x: 910, startPoint y: 433, endPoint x: 894, endPoint y: 433, distance: 16.0
click at [1479, 460] on icon "button" at bounding box center [1477, 455] width 8 height 10
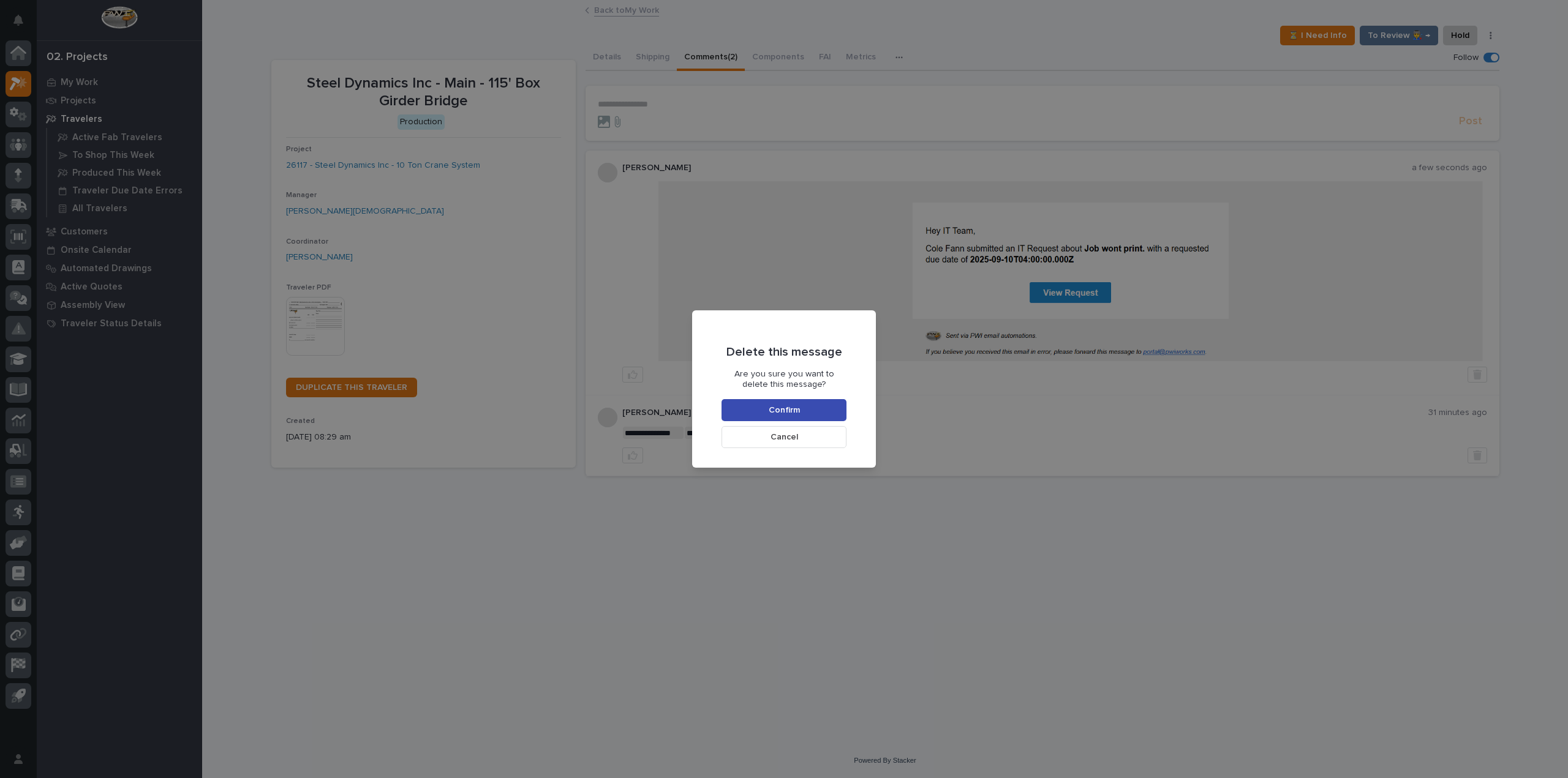
click at [757, 404] on button "Confirm" at bounding box center [784, 410] width 125 height 22
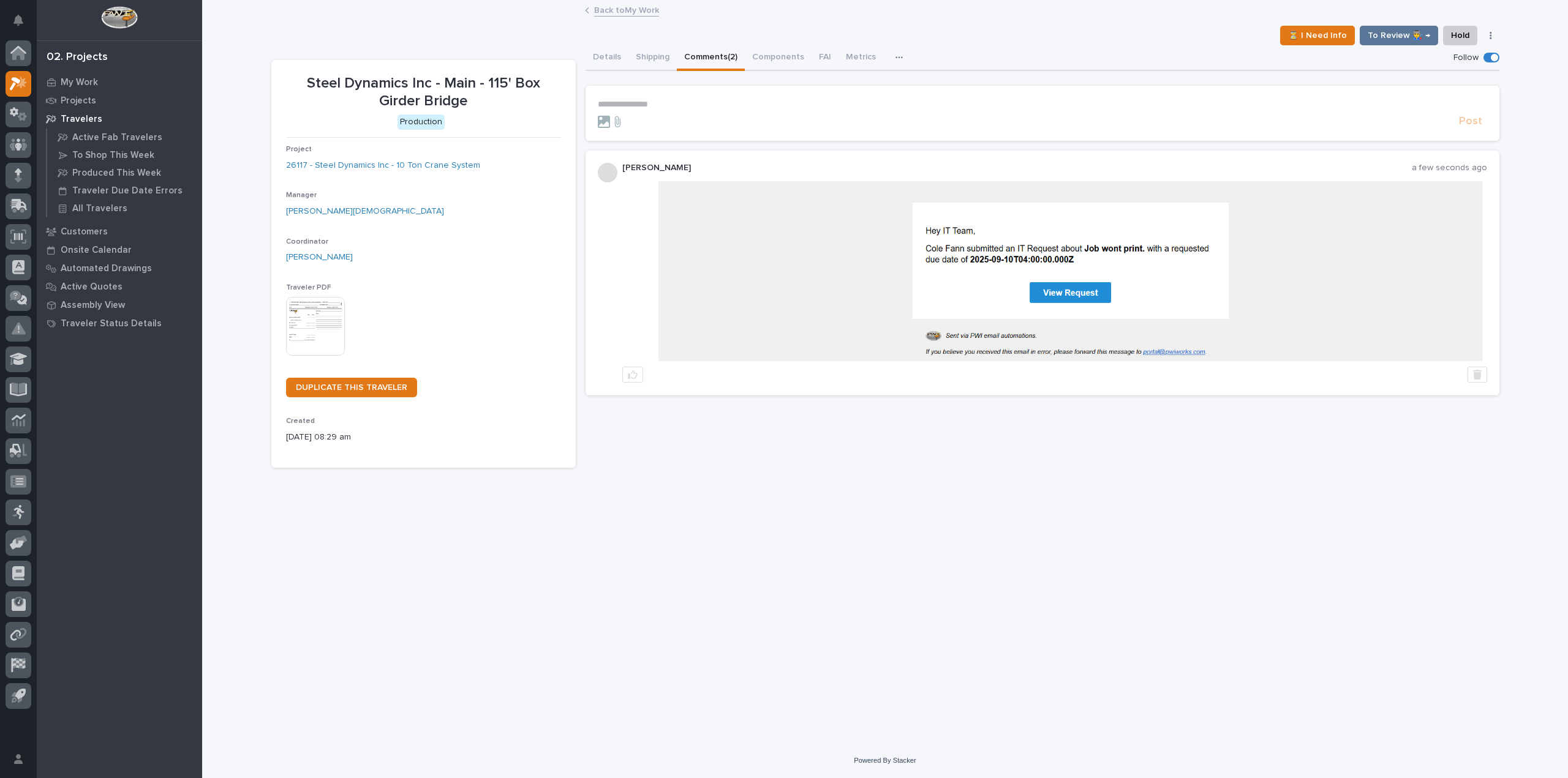
click at [633, 103] on p "**********" at bounding box center [1043, 104] width 889 height 10
click at [1472, 127] on span "Post" at bounding box center [1471, 127] width 24 height 14
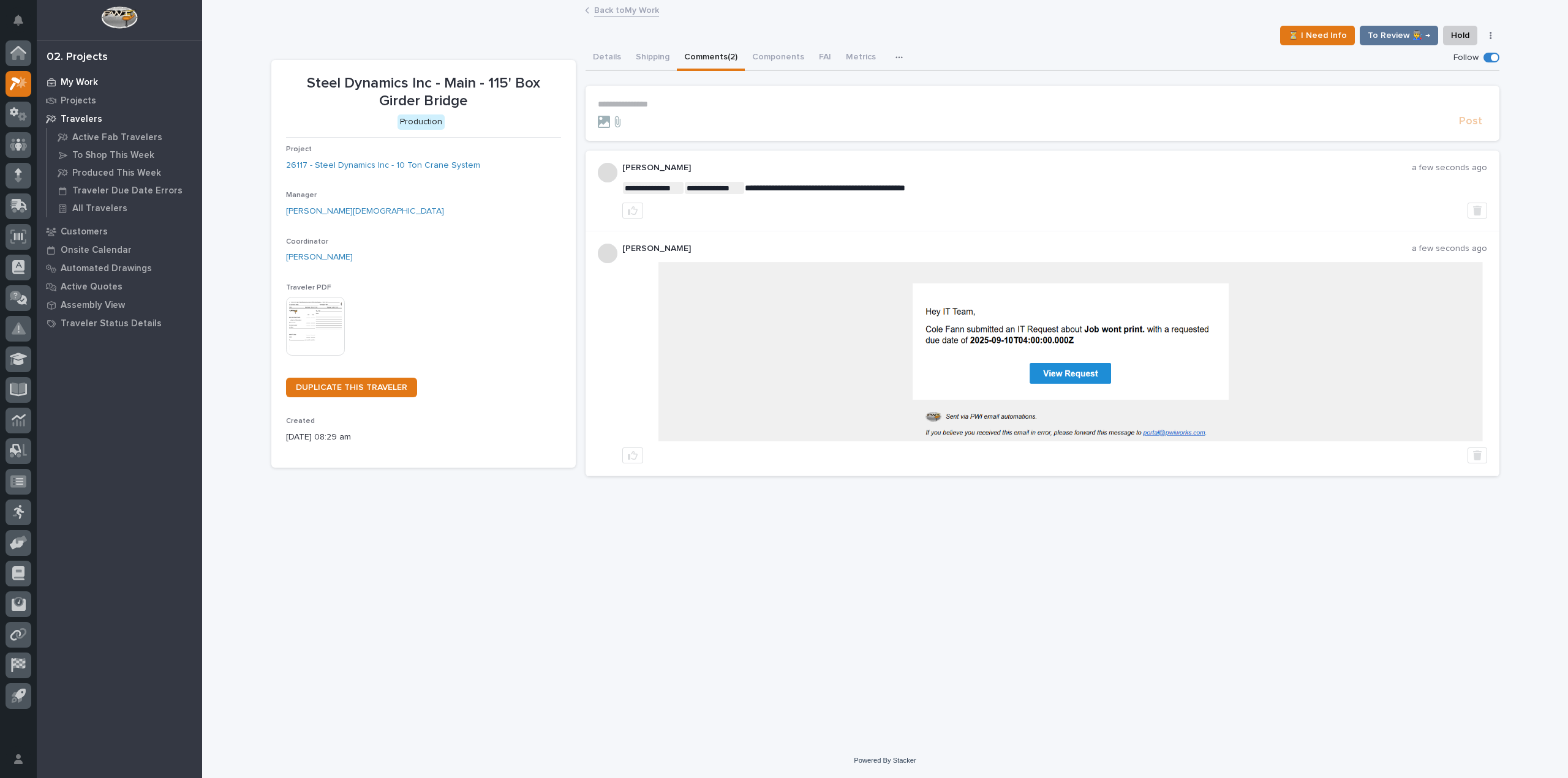
click at [70, 85] on p "My Work" at bounding box center [79, 82] width 38 height 11
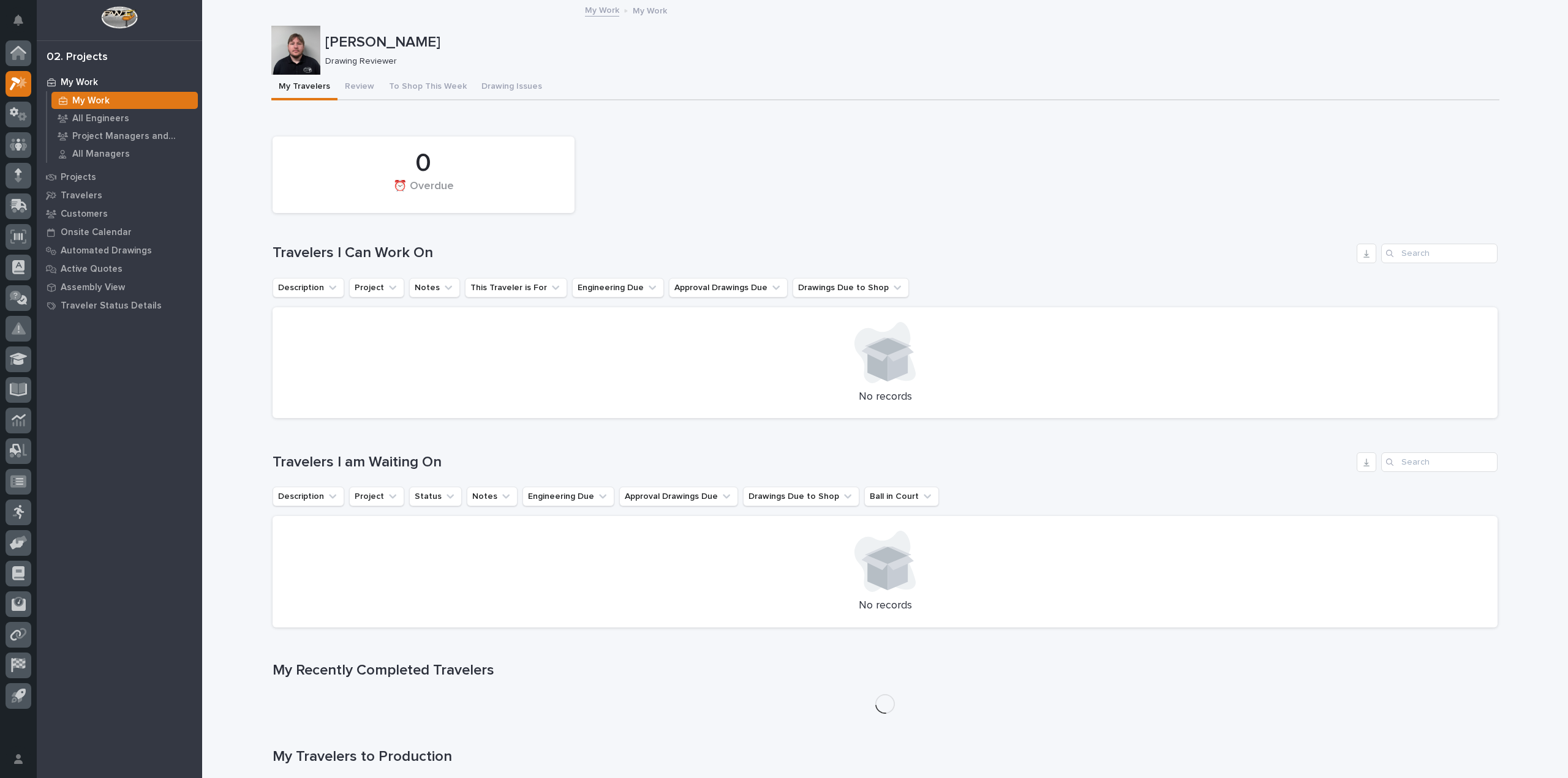
click at [326, 81] on button "My Travelers" at bounding box center [304, 87] width 66 height 25
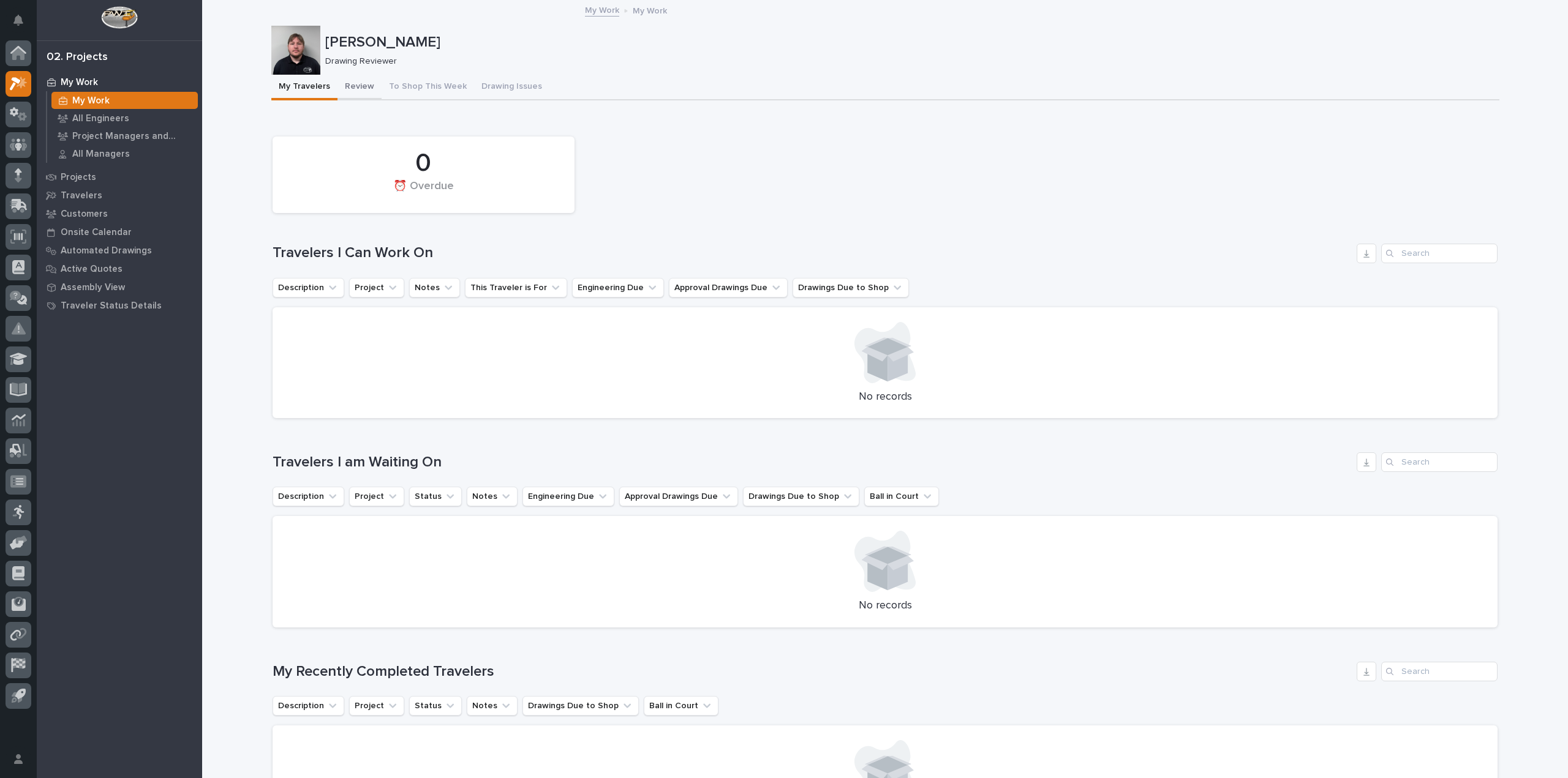
click at [343, 85] on button "Review" at bounding box center [359, 87] width 44 height 25
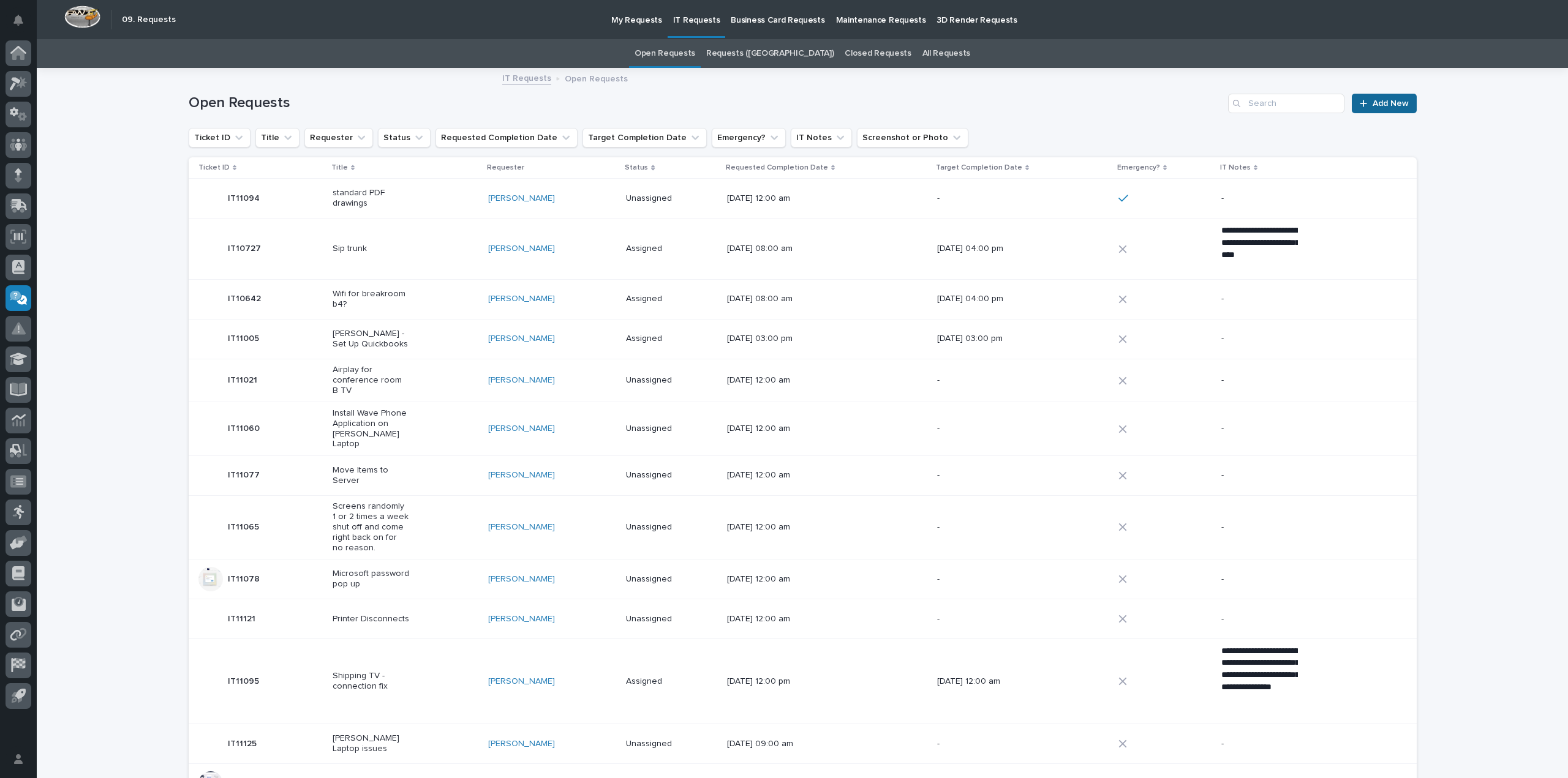
click at [1372, 104] on span "Add New" at bounding box center [1390, 103] width 36 height 8
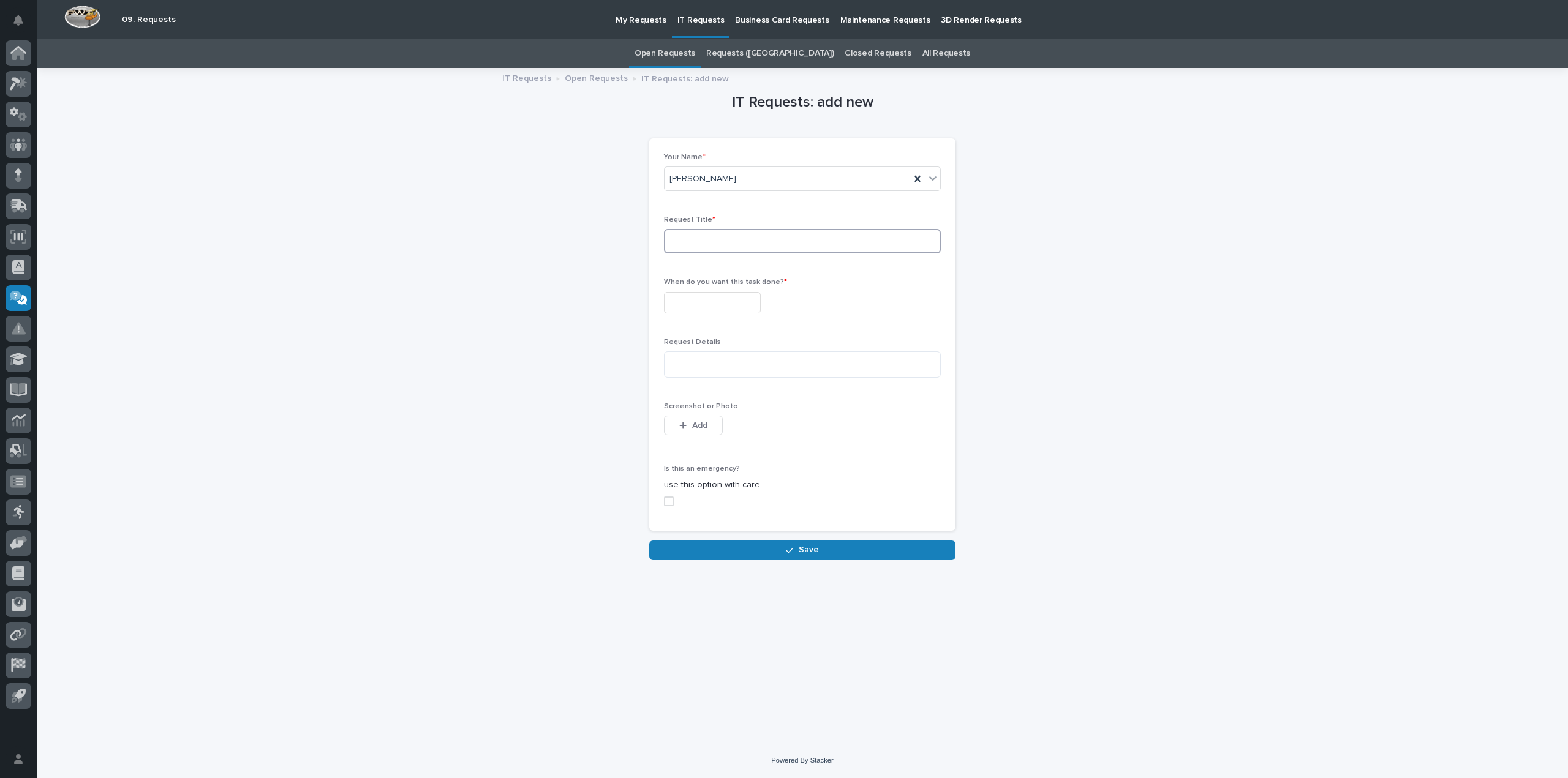
click at [727, 251] on input at bounding box center [802, 241] width 277 height 24
drag, startPoint x: 727, startPoint y: 251, endPoint x: 671, endPoint y: 296, distance: 71.8
click at [667, 294] on input "text" at bounding box center [713, 303] width 97 height 22
click at [712, 370] on textarea at bounding box center [802, 364] width 277 height 26
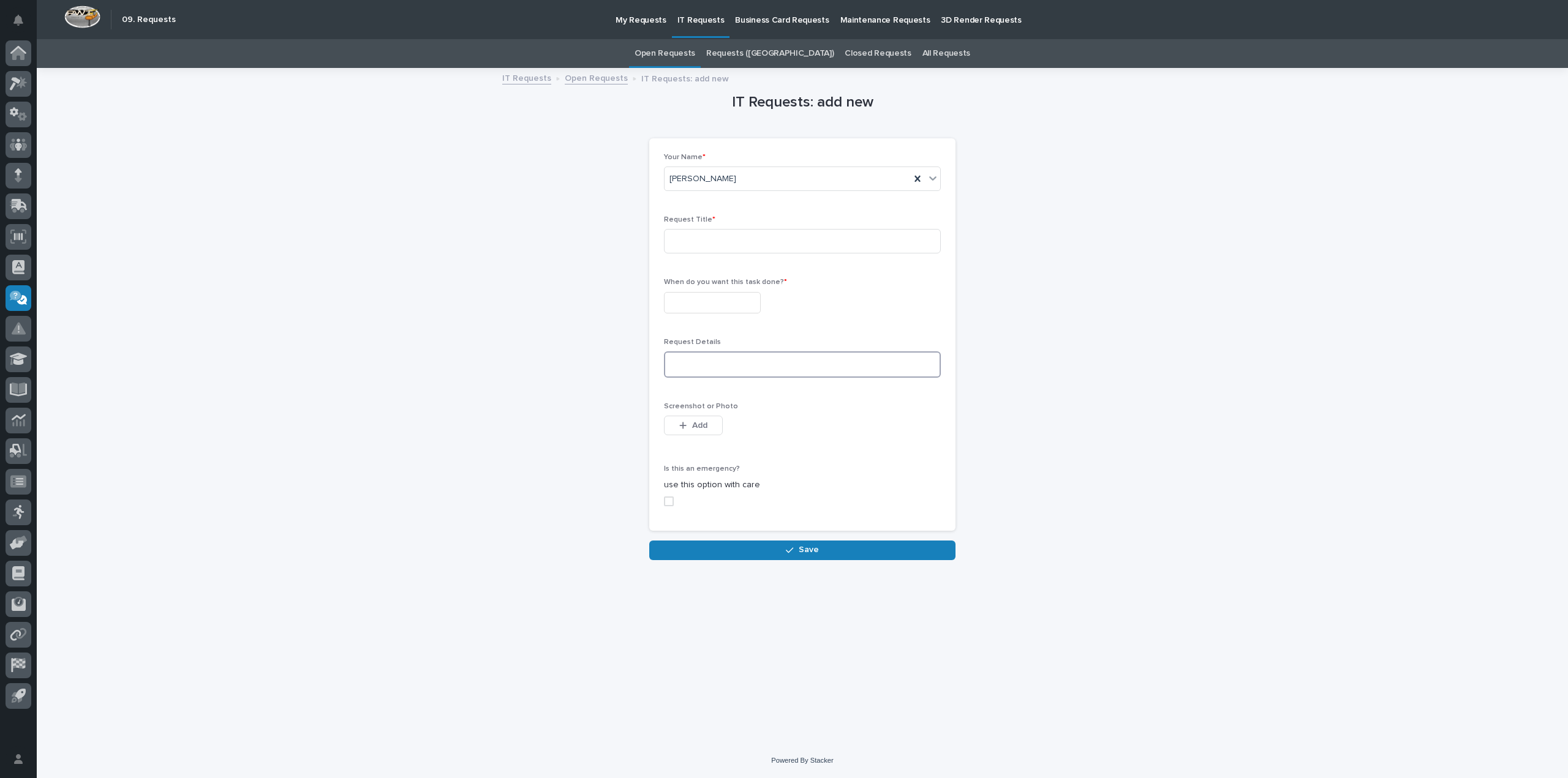
paste textarea "**********"
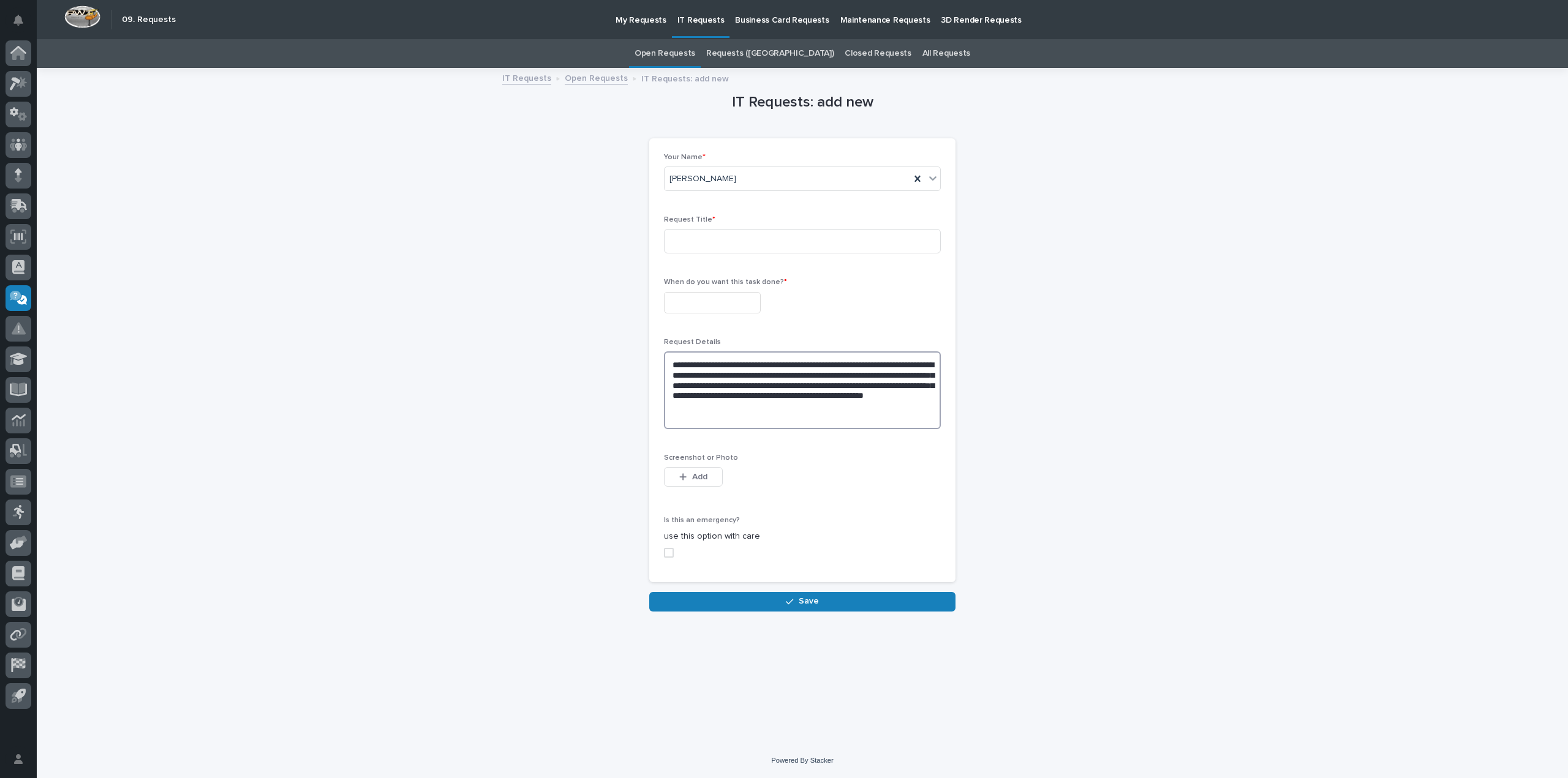
click at [727, 392] on textarea "**********" at bounding box center [802, 390] width 277 height 78
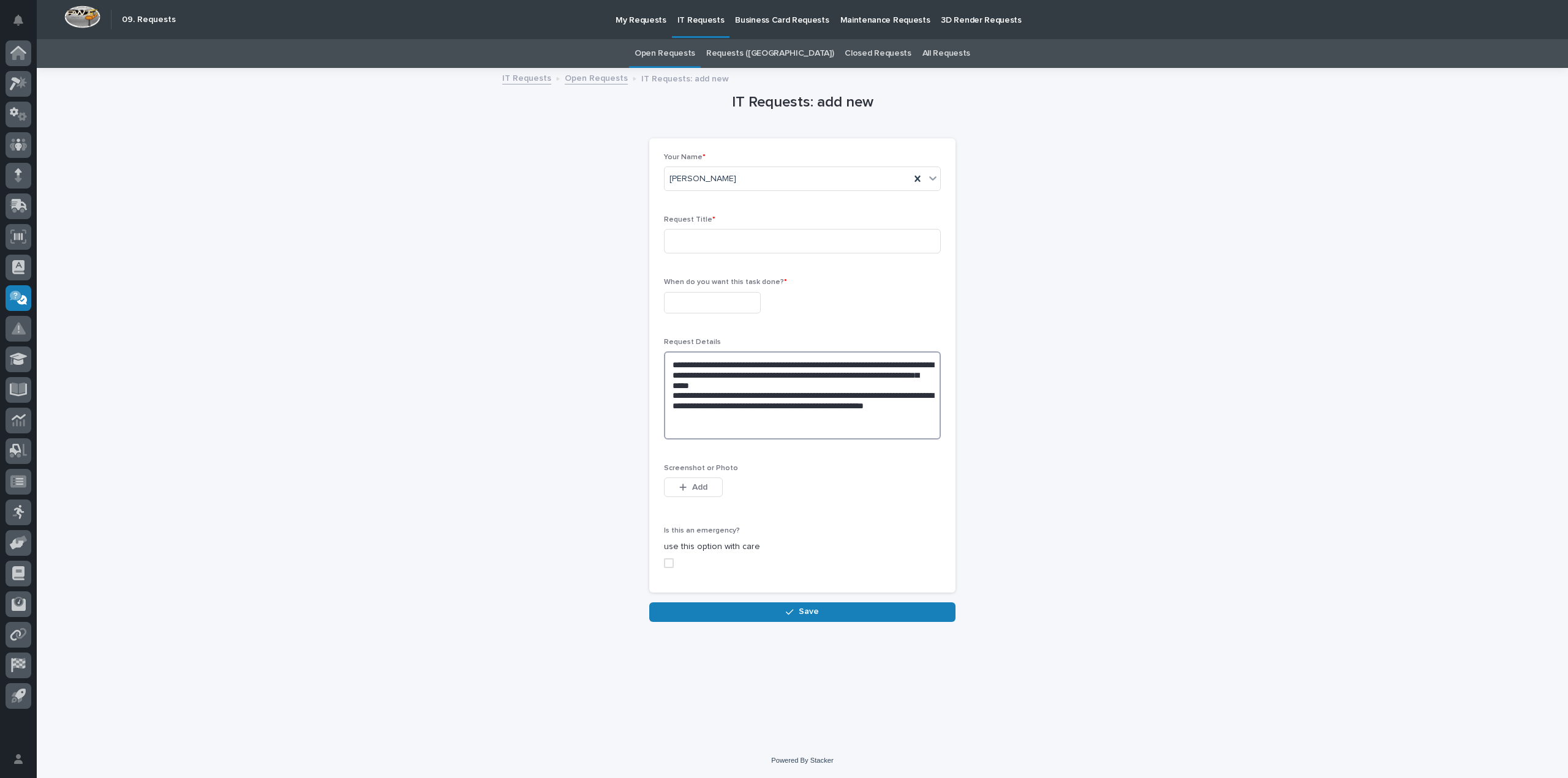
click at [848, 406] on textarea "**********" at bounding box center [802, 395] width 277 height 88
click at [792, 415] on textarea "**********" at bounding box center [802, 395] width 277 height 88
click at [710, 433] on textarea "**********" at bounding box center [802, 395] width 277 height 88
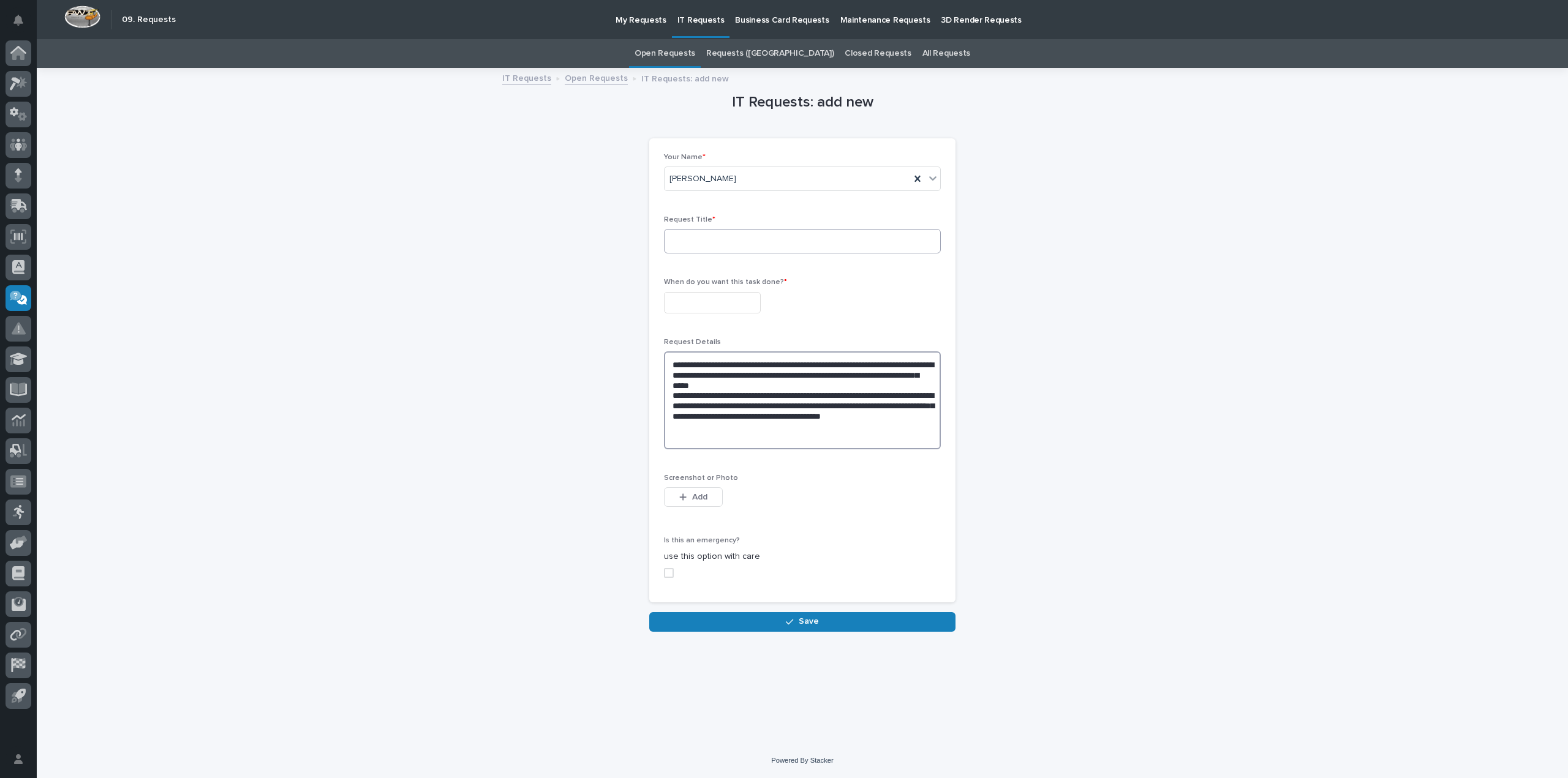
type textarea "**********"
click at [715, 236] on input at bounding box center [802, 241] width 277 height 24
type input "Job wont print."
click at [733, 306] on input "text" at bounding box center [713, 303] width 97 height 22
click at [648, 179] on div "10" at bounding box center [653, 182] width 17 height 17
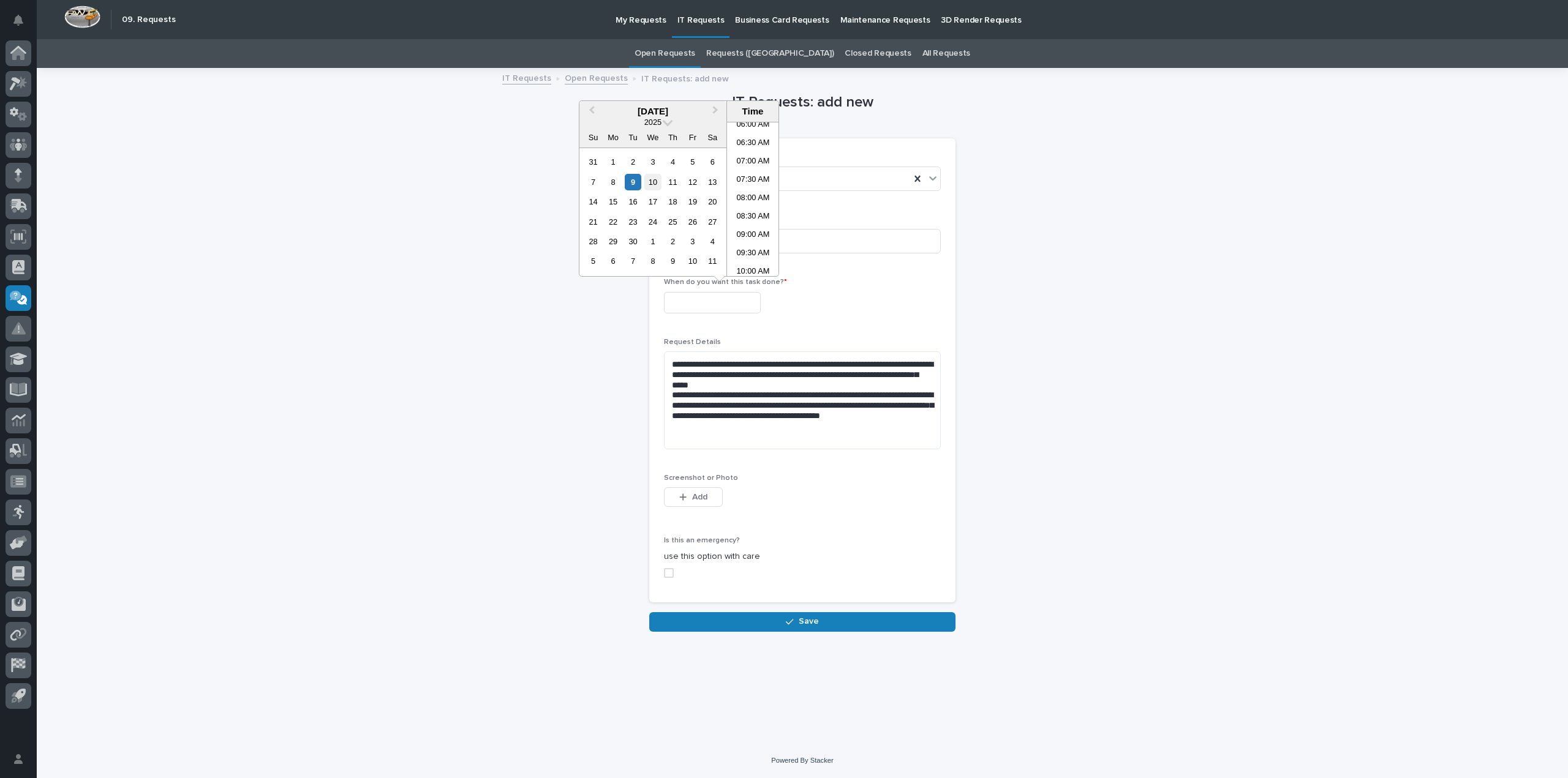
type input "**********"
click at [757, 325] on div "**********" at bounding box center [802, 370] width 277 height 435
click at [675, 570] on label at bounding box center [802, 572] width 277 height 10
click at [743, 439] on textarea "**********" at bounding box center [802, 400] width 277 height 98
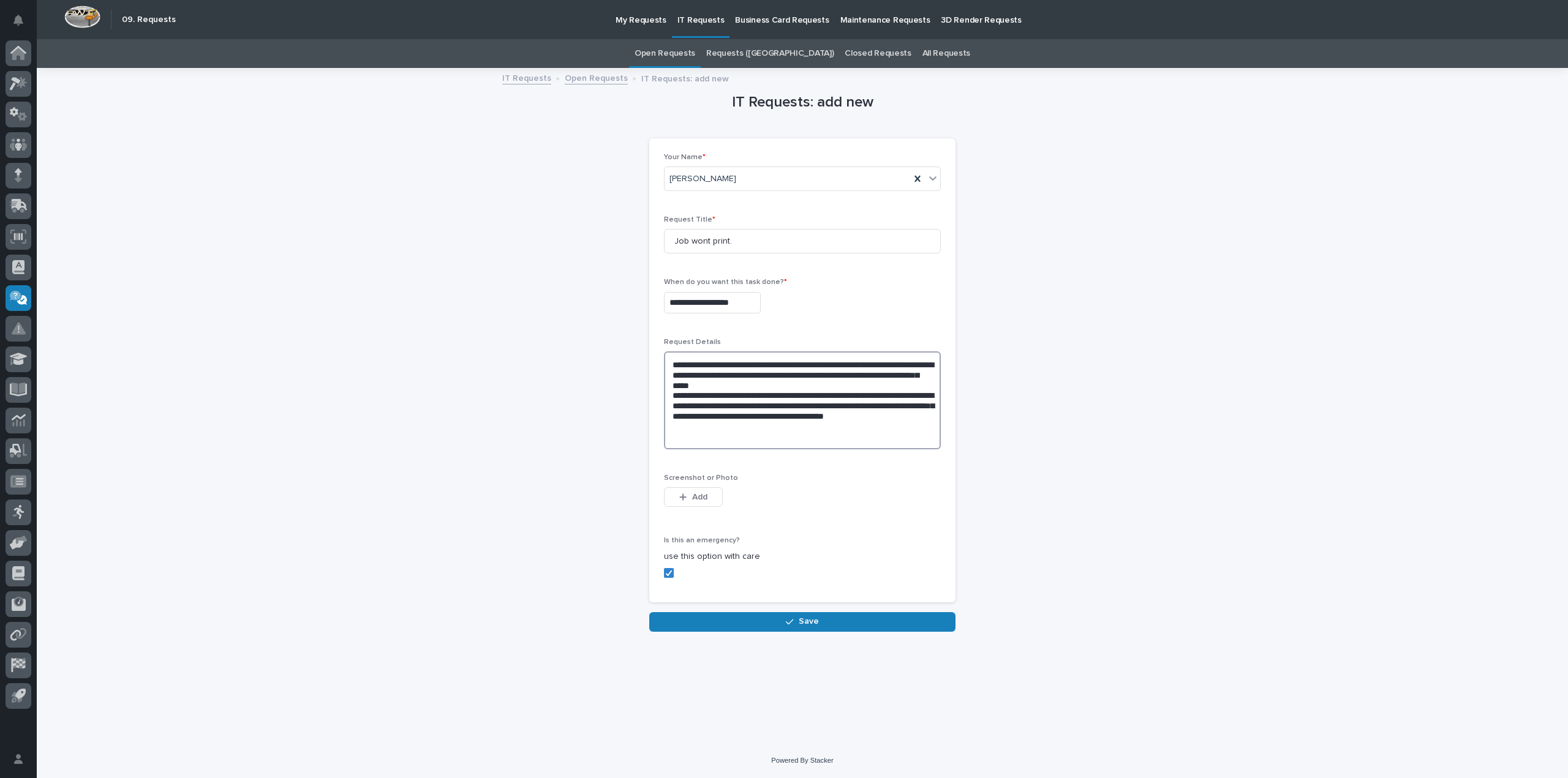
type textarea "**********"
click at [699, 500] on span "Add" at bounding box center [700, 497] width 15 height 11
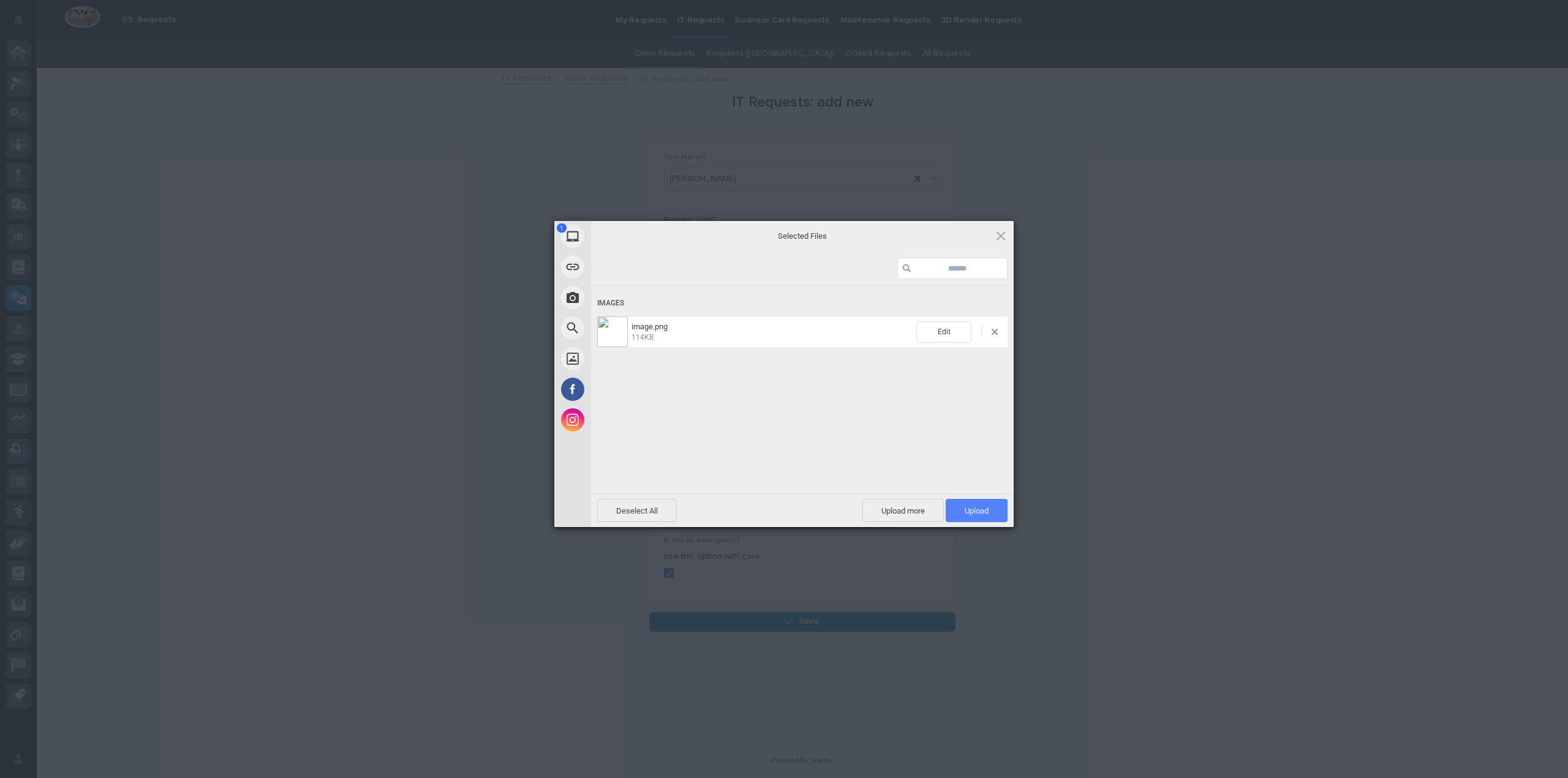
click at [990, 512] on span "Upload 1" at bounding box center [976, 511] width 62 height 24
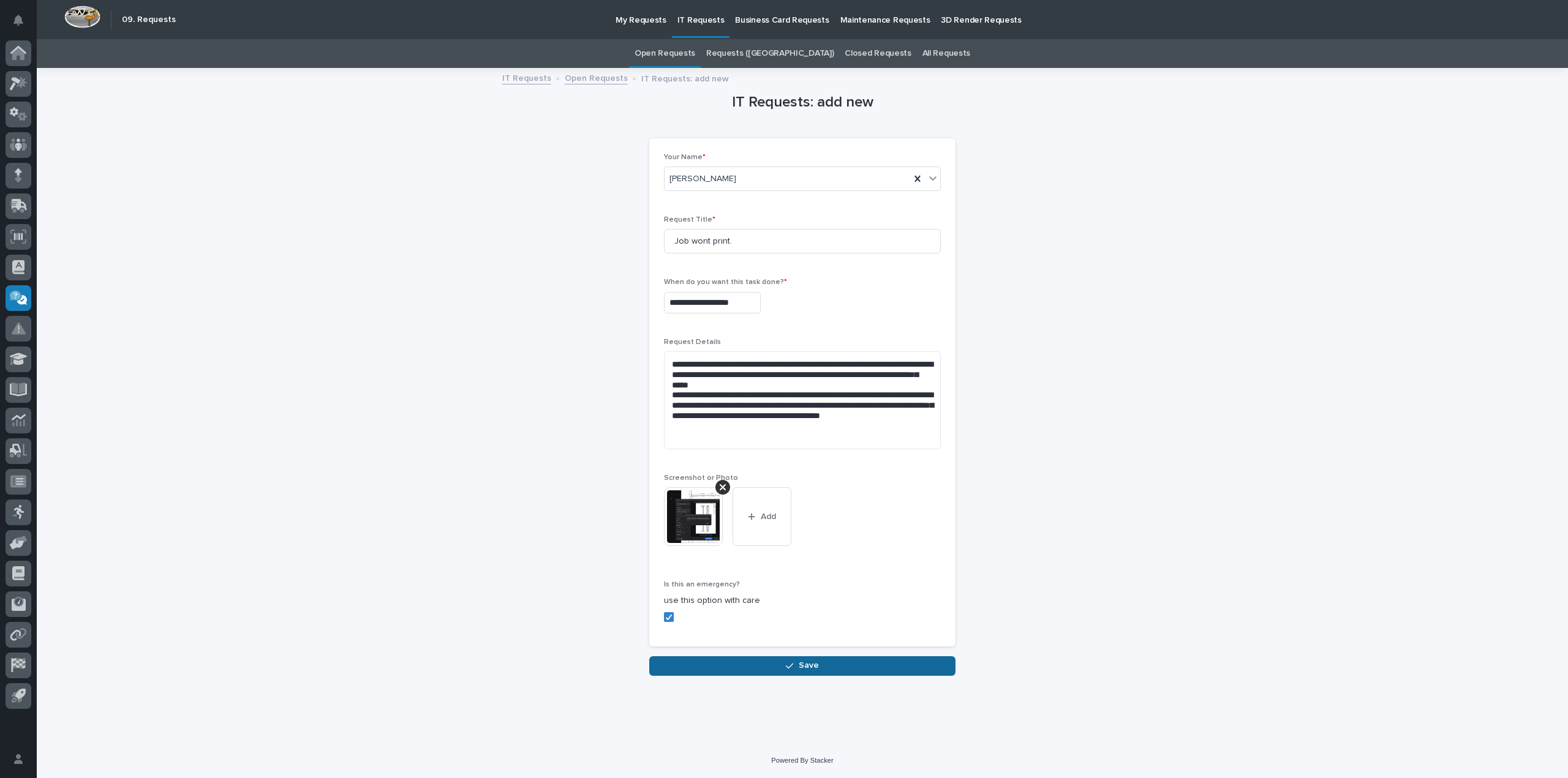
click at [859, 663] on button "Save" at bounding box center [802, 666] width 306 height 20
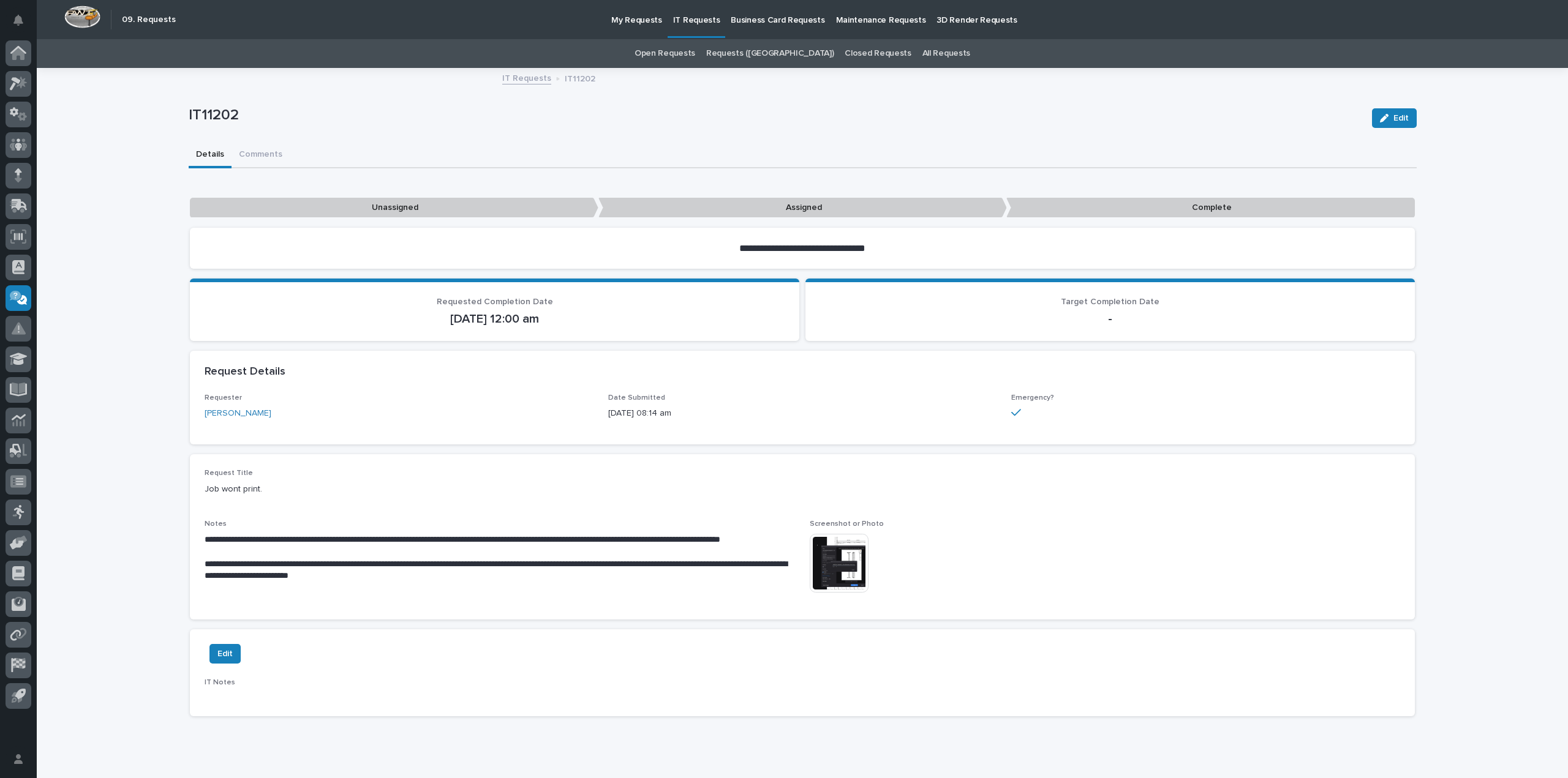
click at [818, 553] on img at bounding box center [839, 563] width 59 height 59
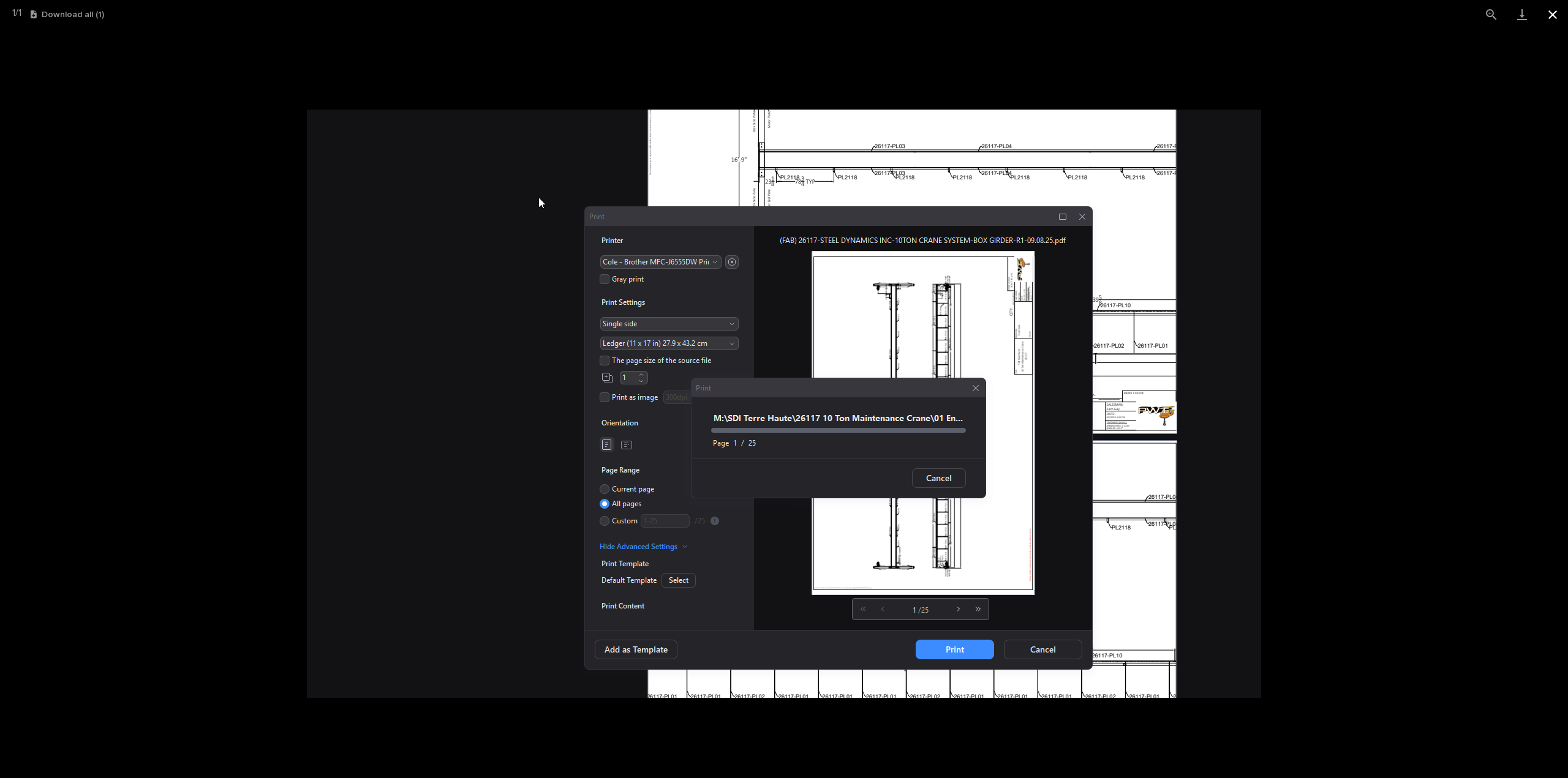
click at [1558, 8] on button "Close gallery" at bounding box center [1553, 14] width 31 height 29
